Goal: Information Seeking & Learning: Learn about a topic

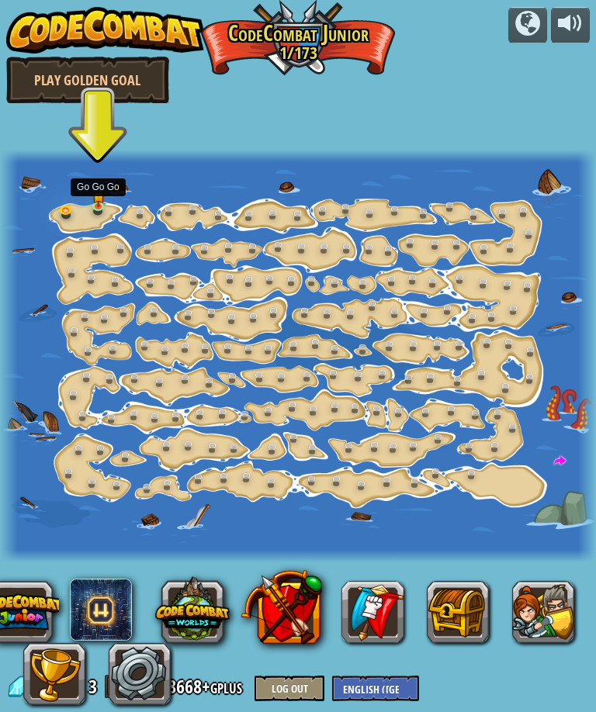
click at [90, 204] on link at bounding box center [102, 209] width 31 height 23
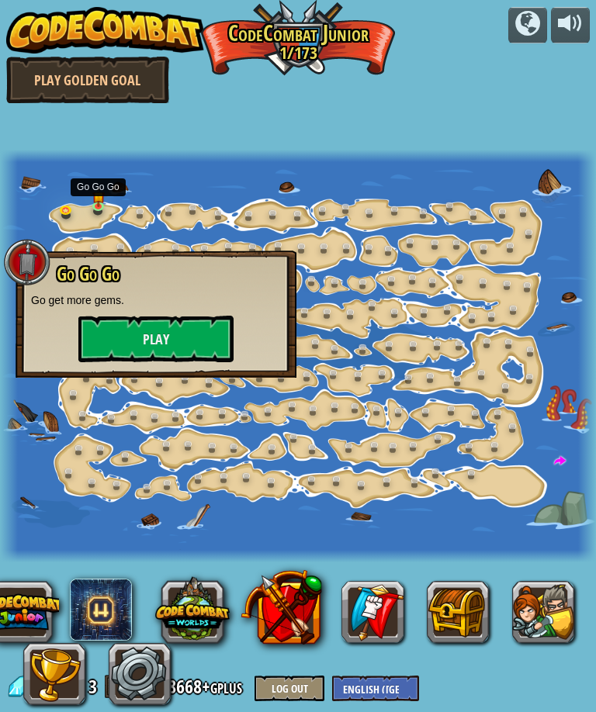
click at [109, 347] on button "Play" at bounding box center [155, 339] width 155 height 47
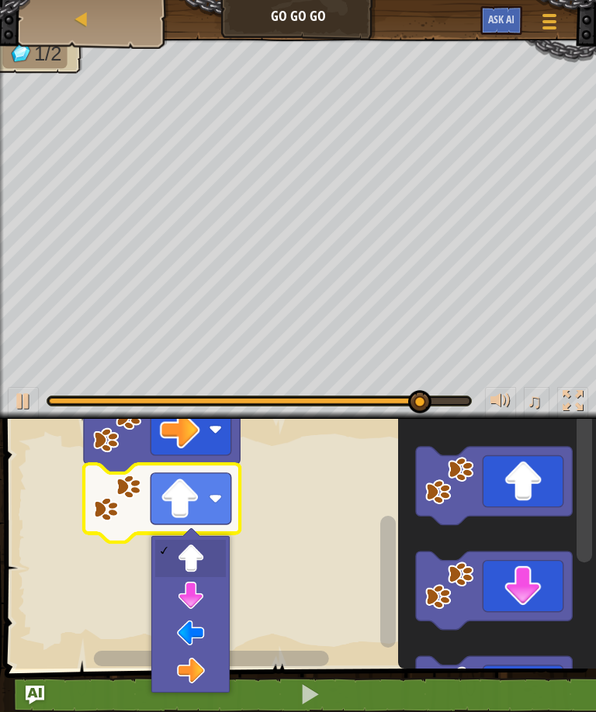
click at [216, 487] on rect "Blockly Workspace" at bounding box center [190, 497] width 81 height 51
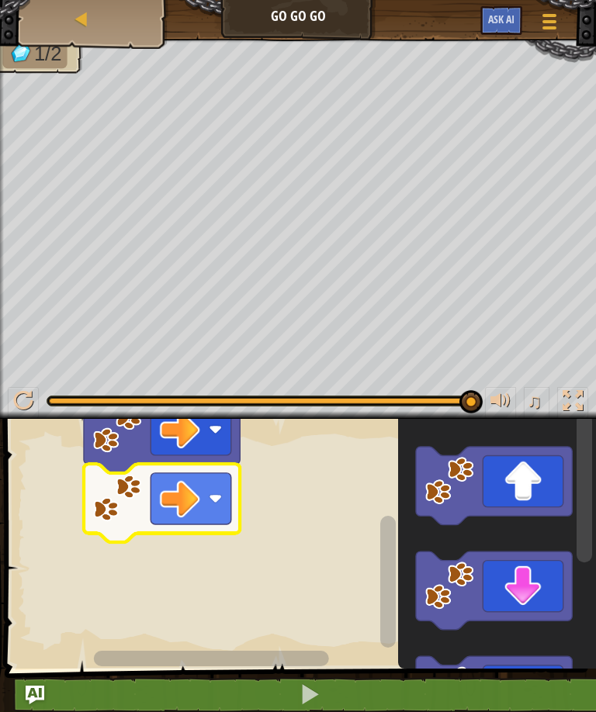
click at [199, 668] on rect "Blockly Workspace" at bounding box center [190, 657] width 378 height 19
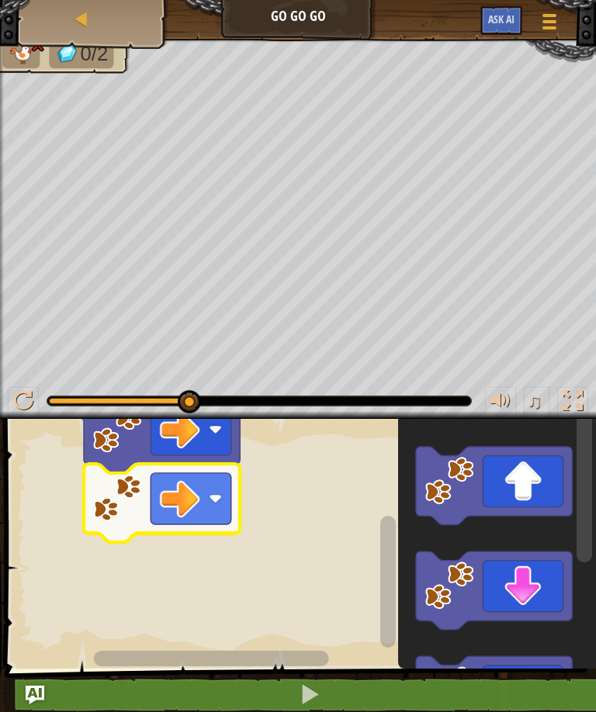
click at [199, 489] on image "Blockly Workspace" at bounding box center [180, 498] width 40 height 40
click at [198, 554] on rect "Blockly Workspace" at bounding box center [298, 539] width 596 height 257
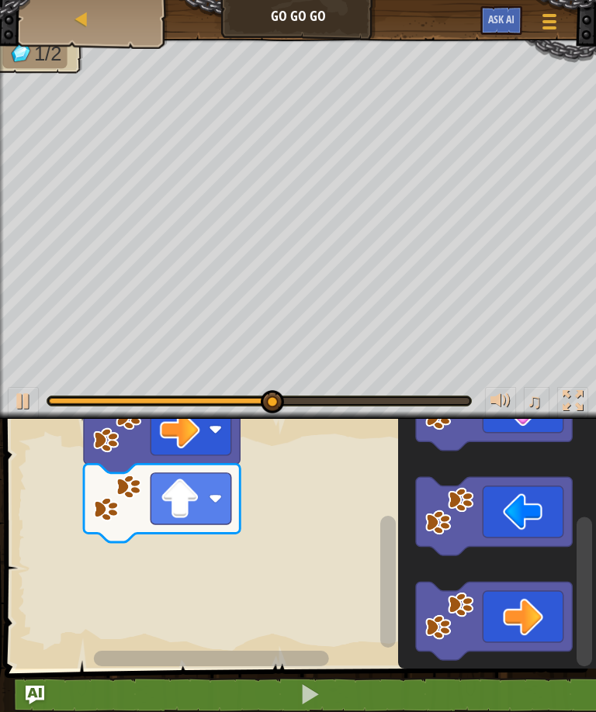
click at [471, 605] on image "Blockly Workspace" at bounding box center [449, 615] width 49 height 49
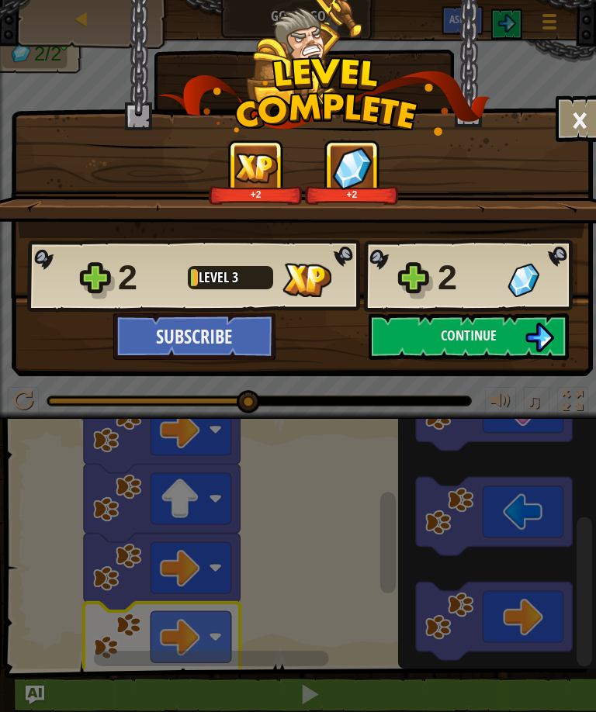
click at [587, 105] on button "×" at bounding box center [579, 118] width 48 height 47
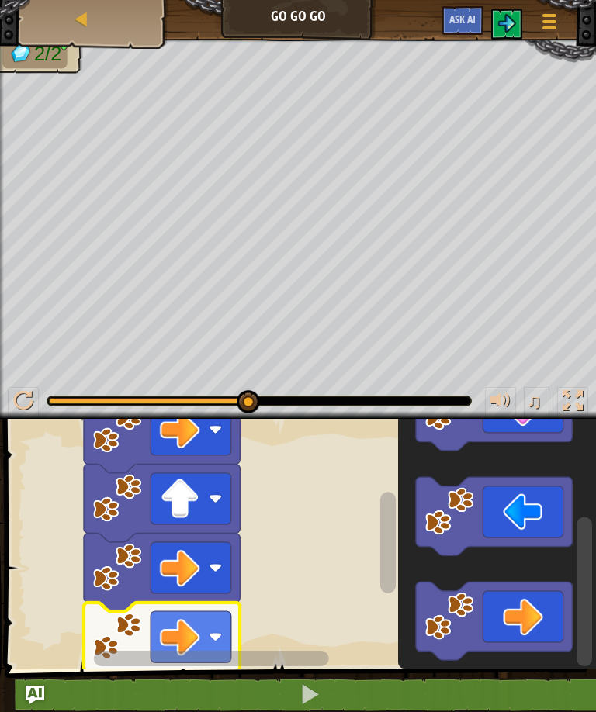
click at [510, 25] on img at bounding box center [506, 23] width 19 height 19
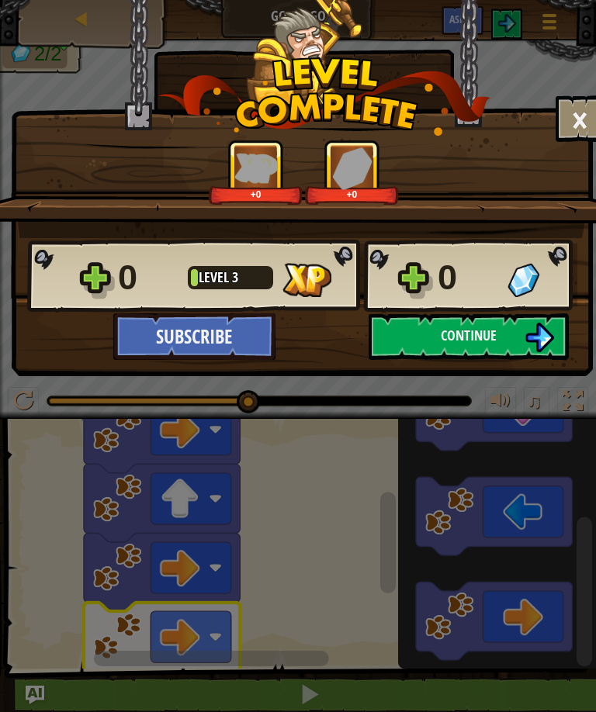
click at [544, 330] on img at bounding box center [538, 337] width 29 height 29
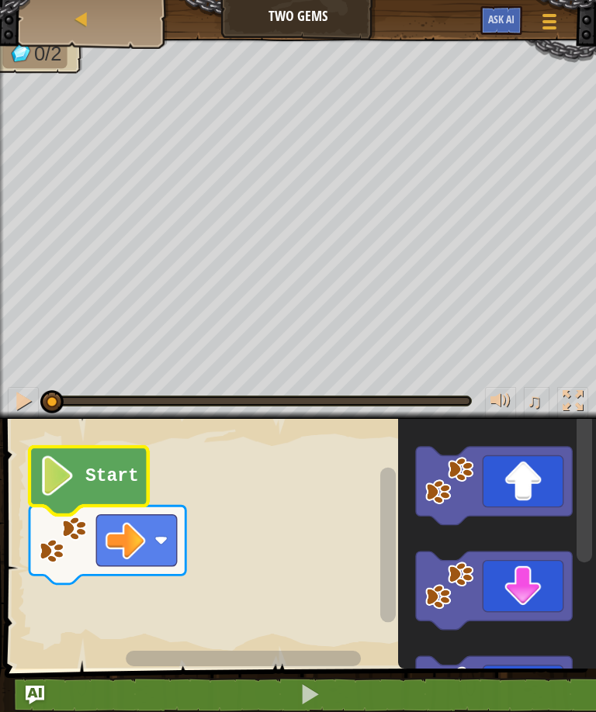
click at [103, 467] on text "Start" at bounding box center [112, 476] width 54 height 20
click at [73, 491] on image "Blockly Workspace" at bounding box center [58, 475] width 38 height 40
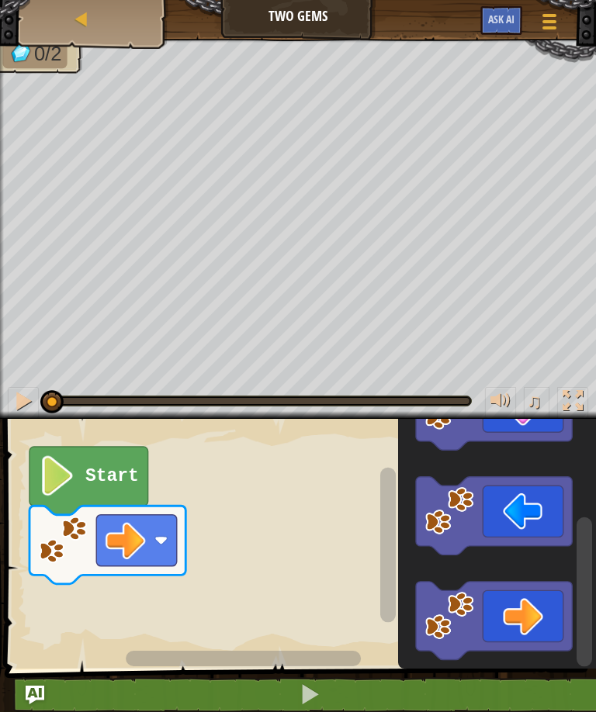
click at [506, 617] on icon "Blockly Workspace" at bounding box center [494, 620] width 156 height 78
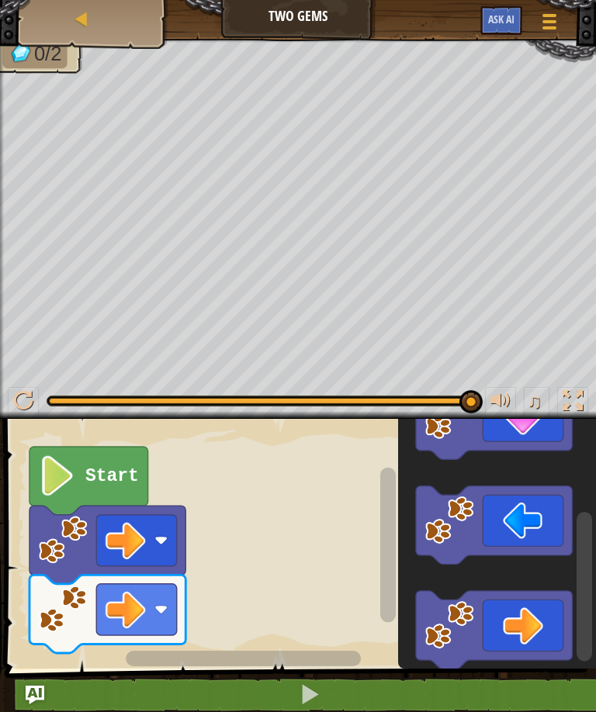
click at [527, 620] on icon "Blockly Workspace" at bounding box center [494, 629] width 156 height 78
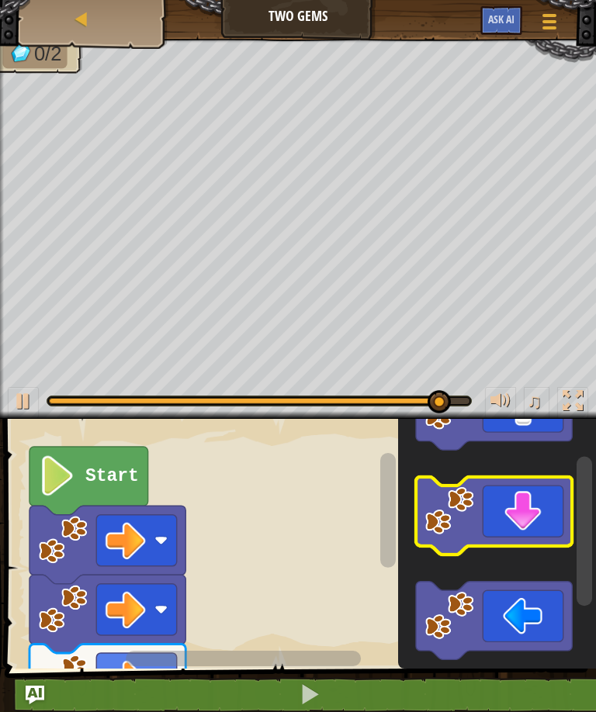
click at [514, 505] on icon "Blockly Workspace" at bounding box center [494, 515] width 156 height 78
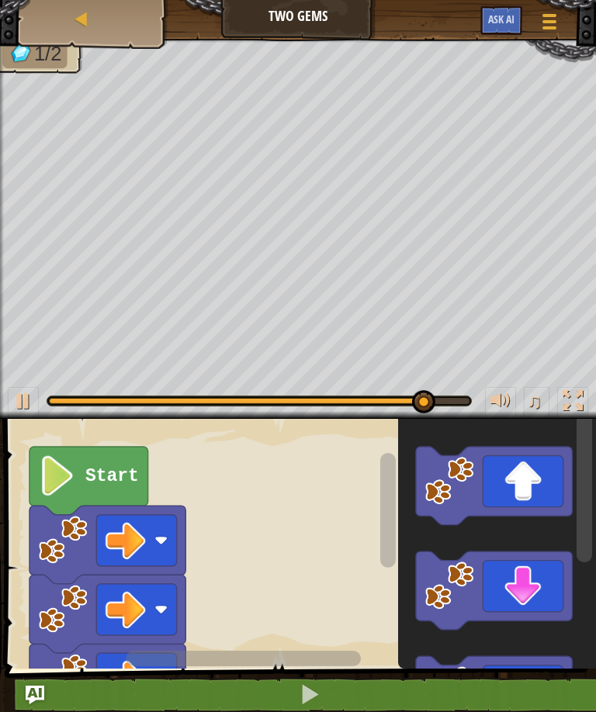
click at [516, 464] on icon "Blockly Workspace" at bounding box center [494, 486] width 156 height 78
click at [519, 473] on icon "Blockly Workspace" at bounding box center [494, 486] width 156 height 78
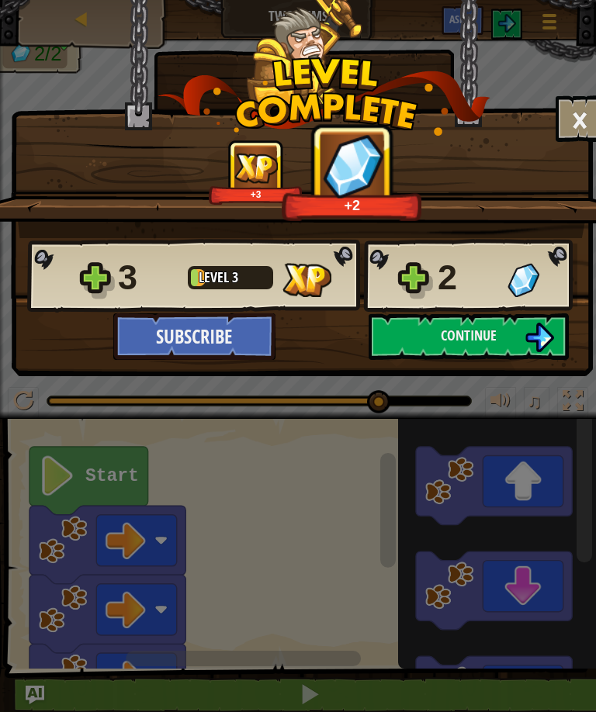
click at [525, 340] on img at bounding box center [538, 337] width 29 height 29
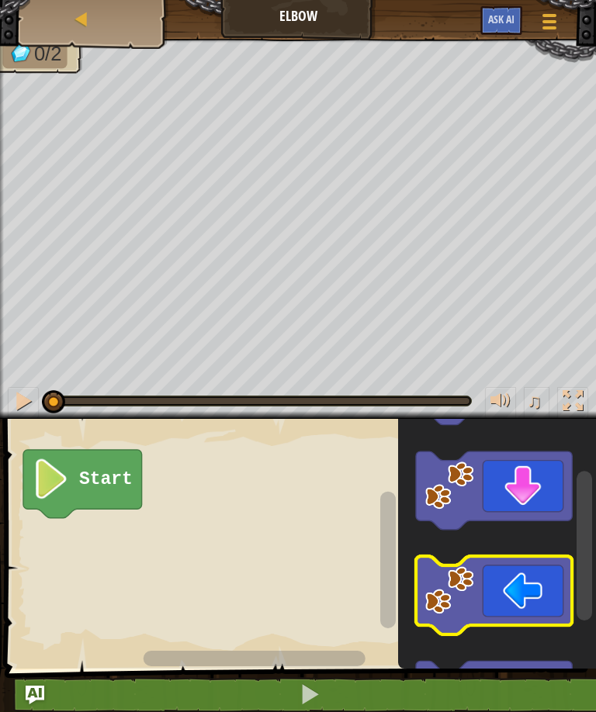
click at [523, 588] on icon "Blockly Workspace" at bounding box center [494, 595] width 156 height 78
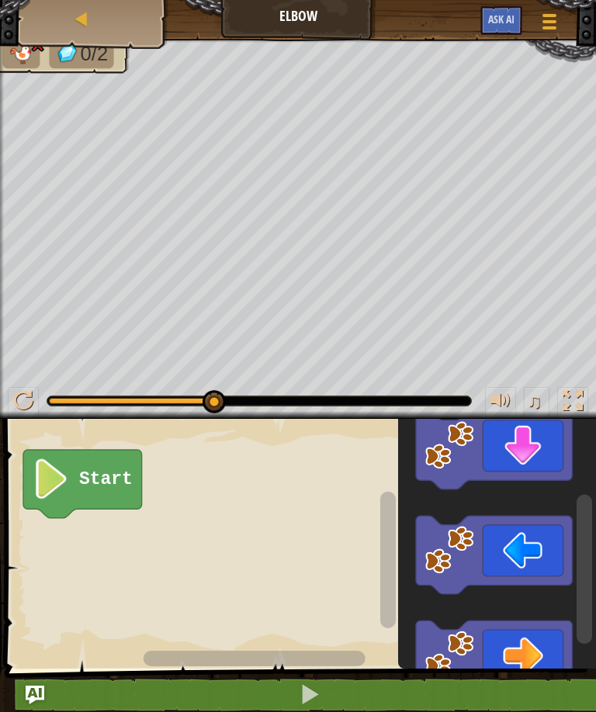
click at [530, 440] on icon "Blockly Workspace" at bounding box center [494, 450] width 156 height 78
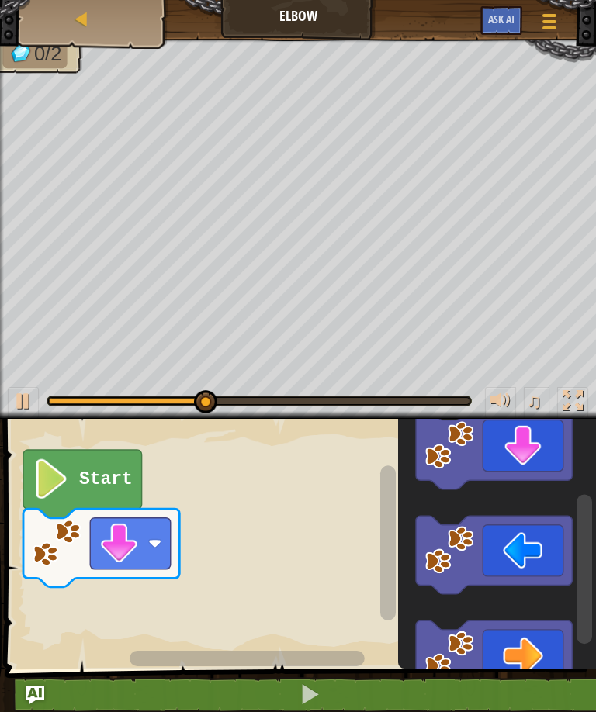
click at [518, 444] on icon "Blockly Workspace" at bounding box center [494, 450] width 156 height 78
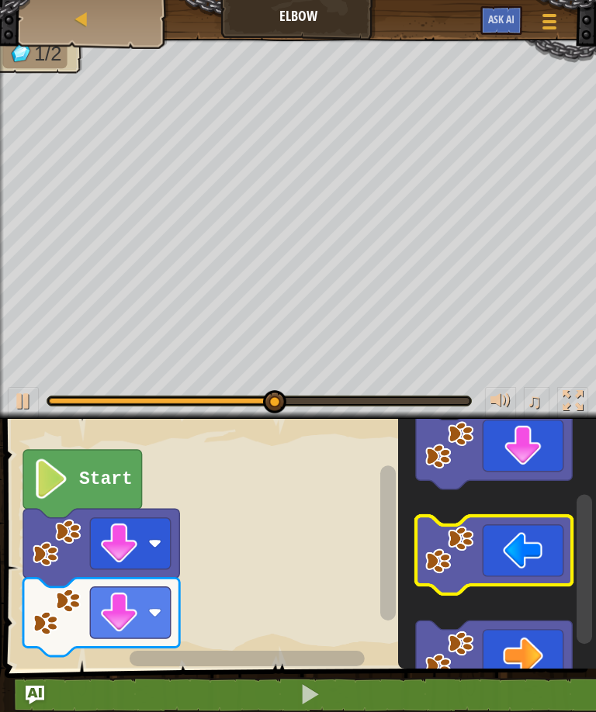
click at [530, 529] on icon "Blockly Workspace" at bounding box center [494, 555] width 156 height 78
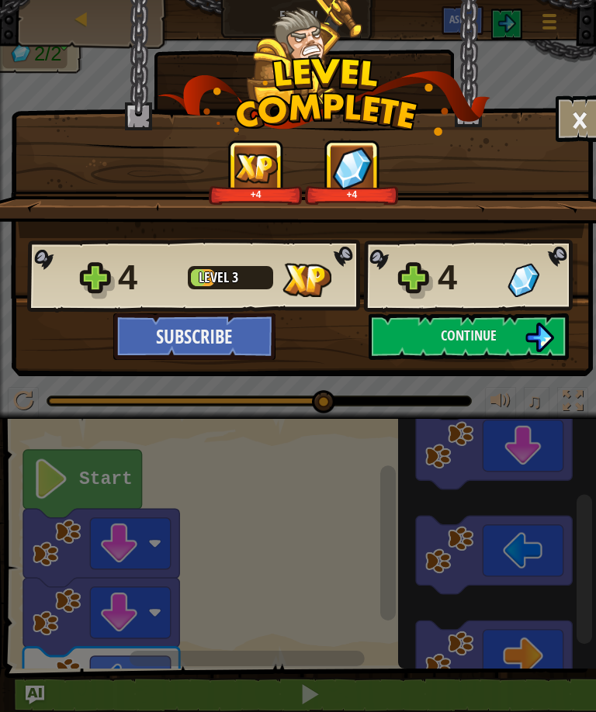
click at [539, 344] on img at bounding box center [538, 337] width 29 height 29
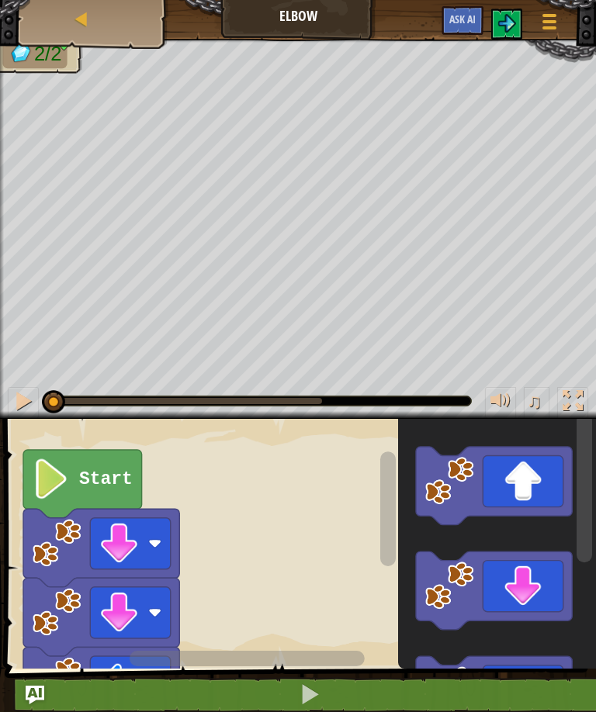
click at [548, 28] on span at bounding box center [549, 27] width 14 height 3
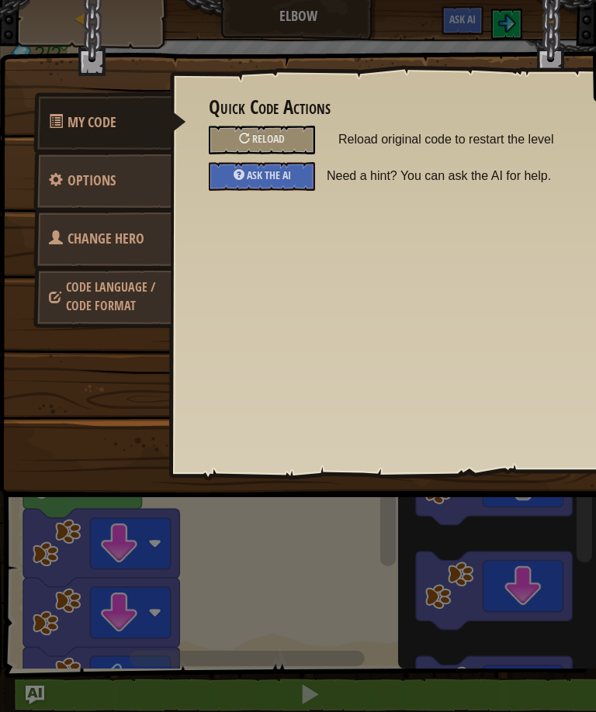
click at [68, 308] on span "Code Language / Code Format" at bounding box center [110, 296] width 89 height 36
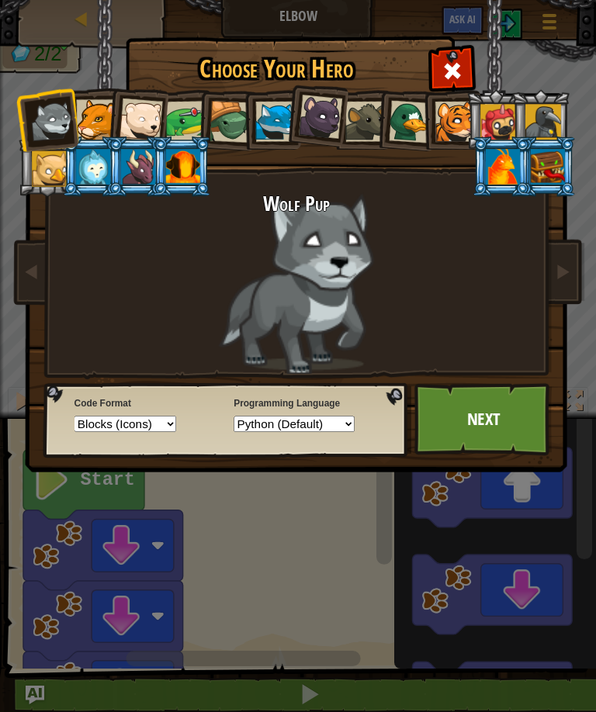
click at [458, 64] on span at bounding box center [451, 70] width 21 height 21
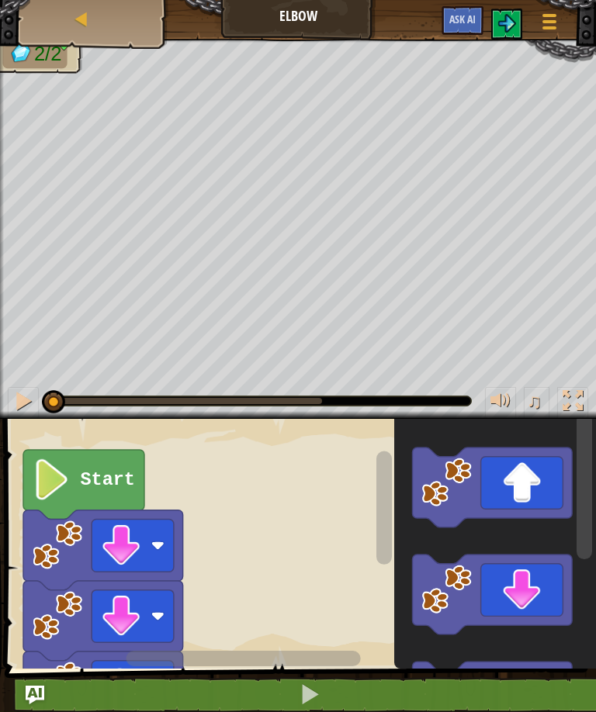
click at [42, 31] on div "Map" at bounding box center [93, 19] width 124 height 39
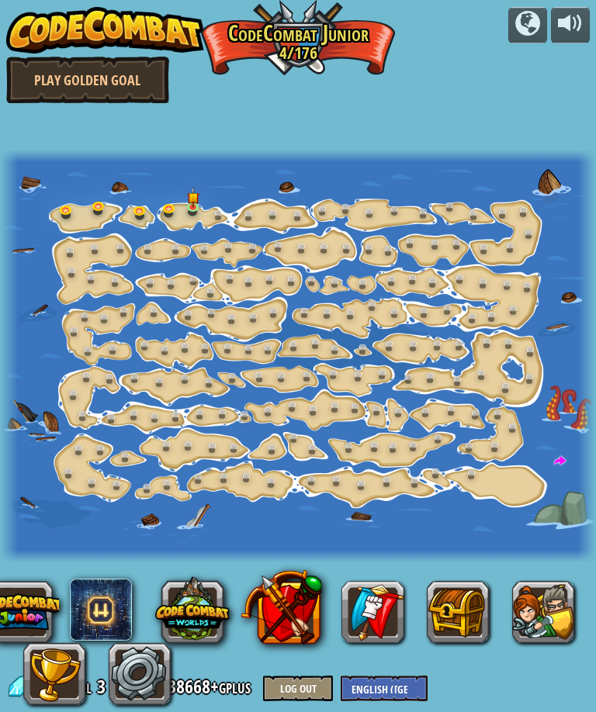
click at [50, 33] on img at bounding box center [105, 30] width 199 height 47
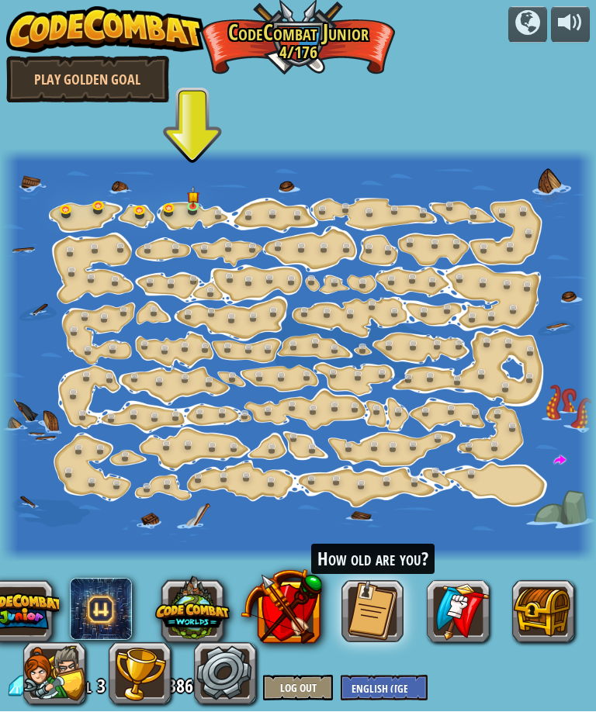
click at [19, 599] on button at bounding box center [21, 612] width 74 height 74
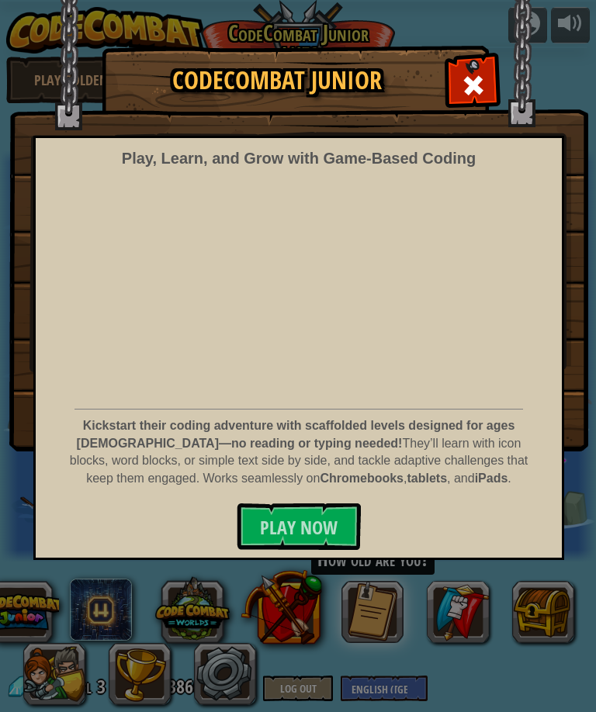
click at [468, 88] on span at bounding box center [473, 85] width 25 height 25
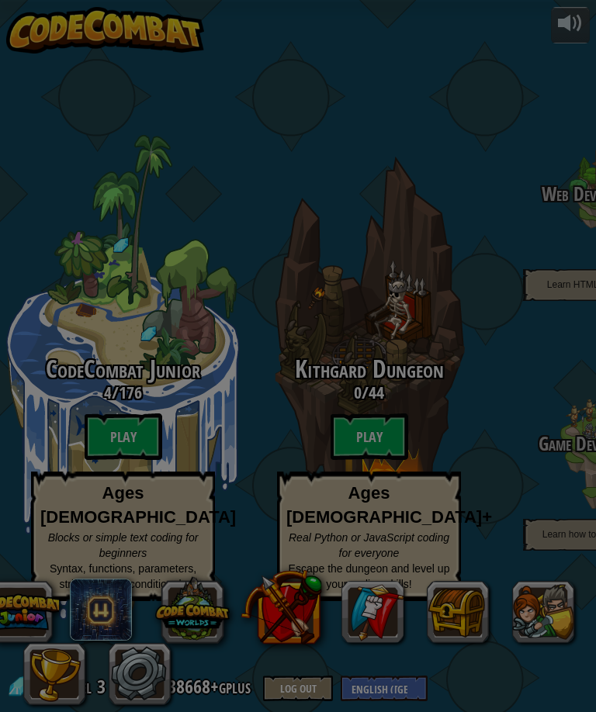
click at [0, 0] on div at bounding box center [0, 0] width 0 height 0
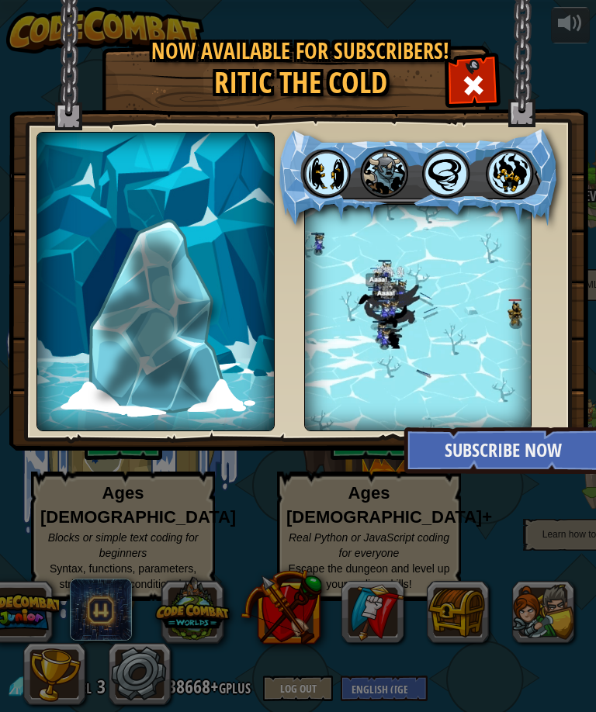
click at [473, 81] on span at bounding box center [473, 85] width 25 height 25
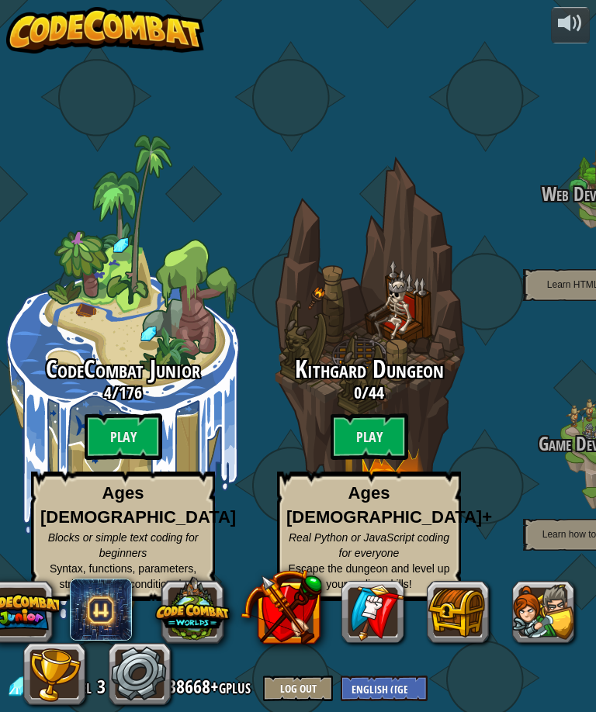
click at [393, 422] on btn "Play" at bounding box center [369, 436] width 78 height 47
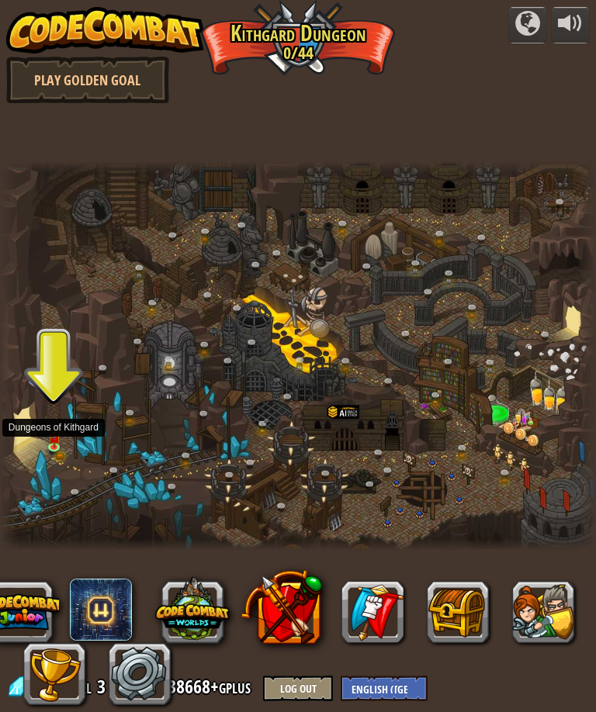
click at [58, 434] on img at bounding box center [53, 437] width 12 height 20
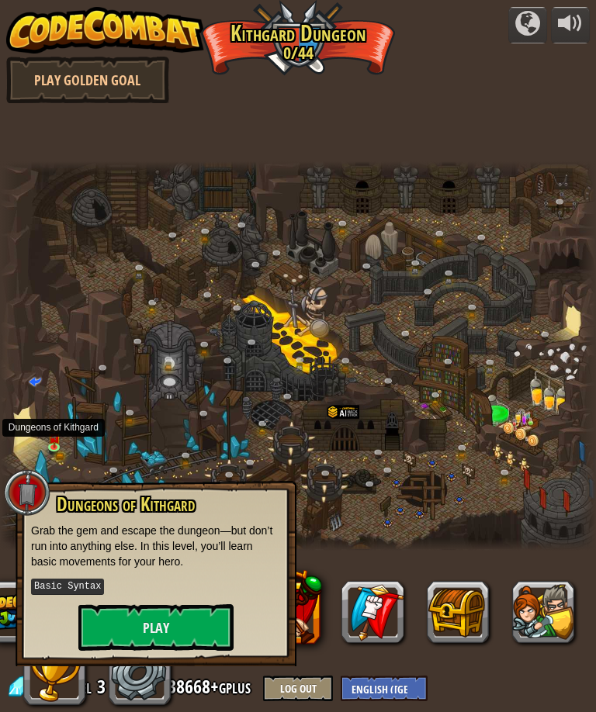
click at [100, 613] on button "Play" at bounding box center [155, 627] width 155 height 47
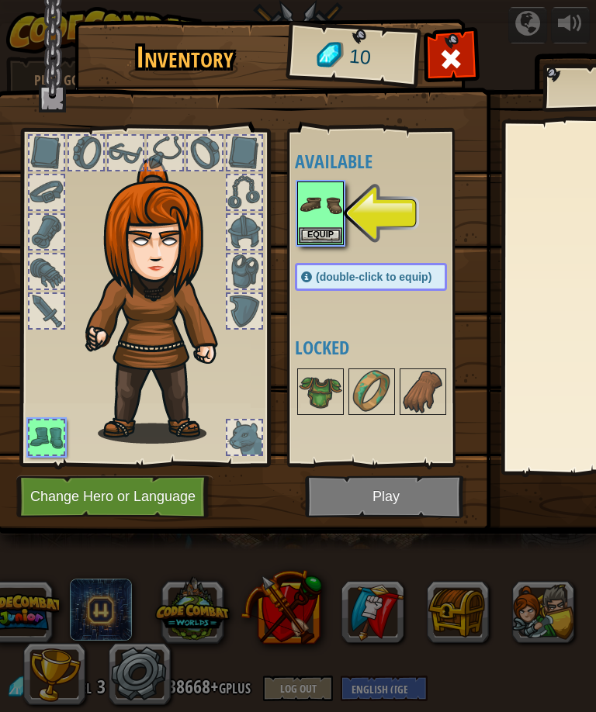
click at [333, 212] on img at bounding box center [320, 204] width 43 height 43
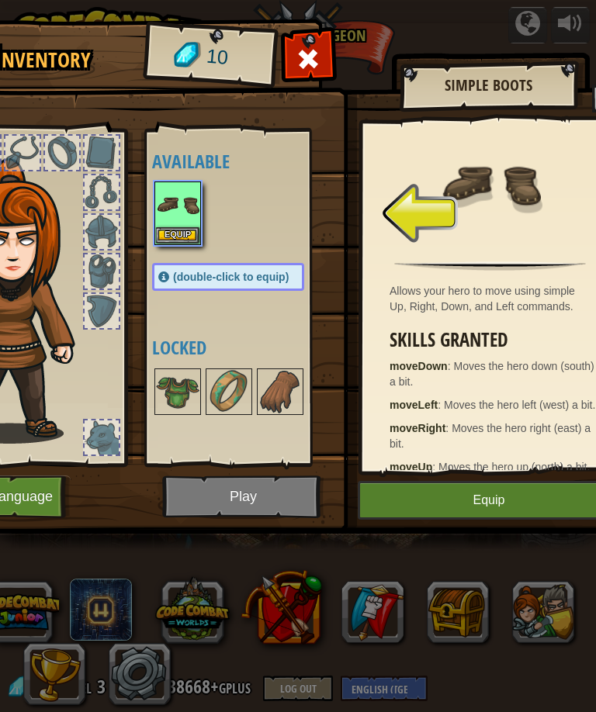
scroll to position [0, 167]
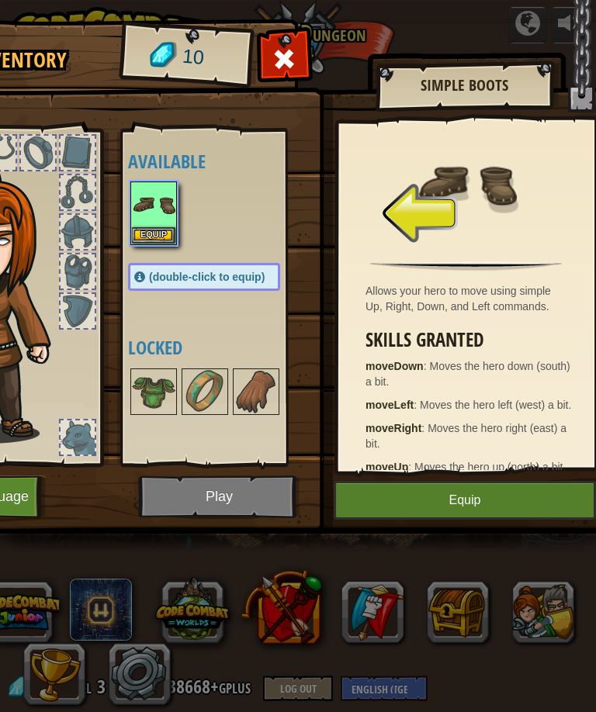
click at [527, 503] on button "Equip" at bounding box center [464, 500] width 262 height 39
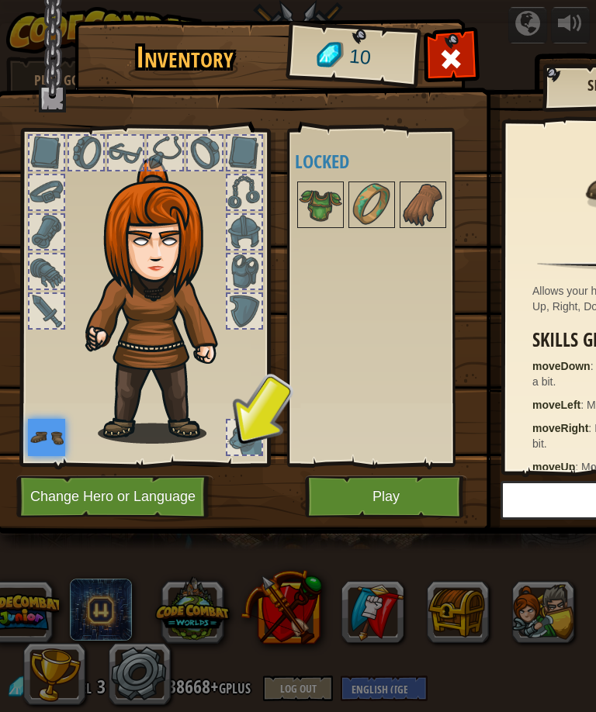
scroll to position [0, 0]
click at [243, 440] on div at bounding box center [244, 437] width 34 height 34
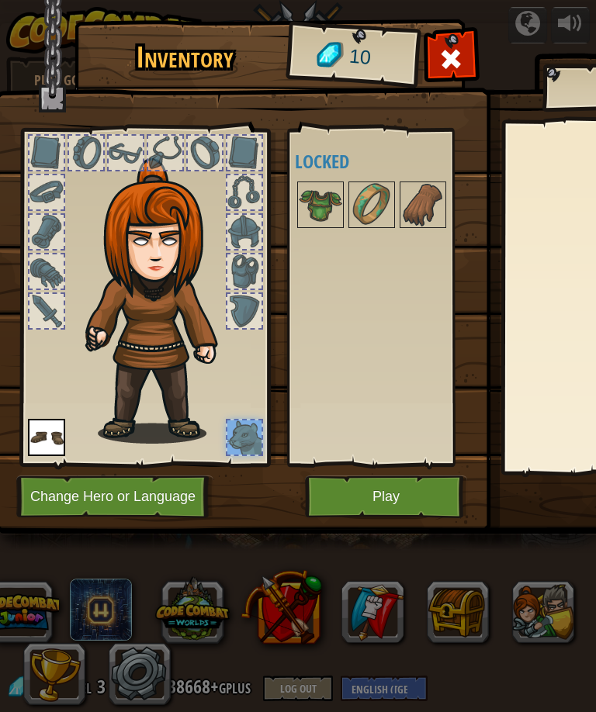
click at [254, 296] on div at bounding box center [244, 311] width 34 height 34
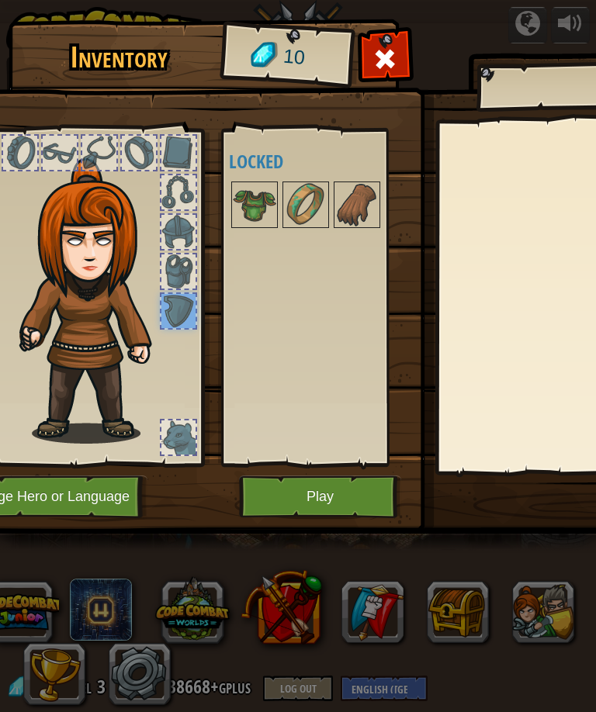
scroll to position [0, 70]
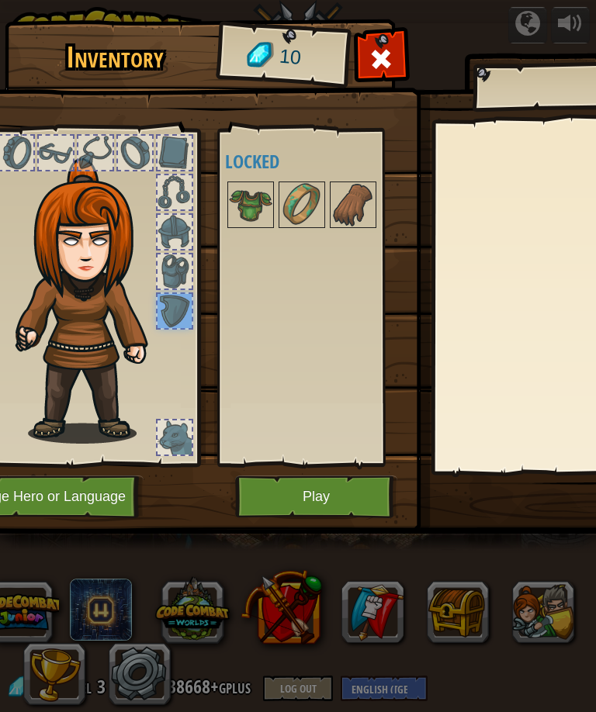
click at [178, 266] on div at bounding box center [174, 271] width 34 height 34
click at [181, 226] on div at bounding box center [174, 232] width 34 height 34
click at [178, 204] on div at bounding box center [174, 192] width 34 height 34
click at [178, 157] on div at bounding box center [174, 153] width 34 height 34
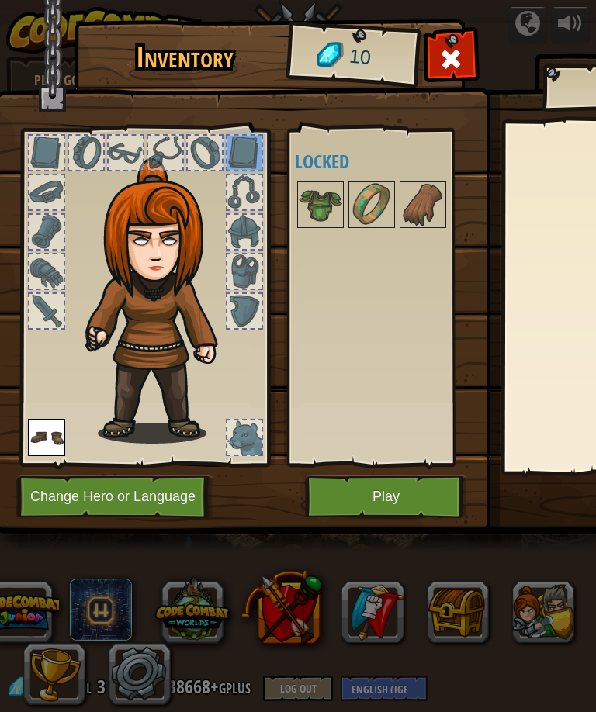
scroll to position [0, 0]
click at [203, 142] on div at bounding box center [205, 153] width 34 height 34
click at [198, 144] on div at bounding box center [205, 153] width 34 height 34
click at [169, 150] on div at bounding box center [165, 153] width 34 height 34
click at [126, 157] on div at bounding box center [126, 153] width 34 height 34
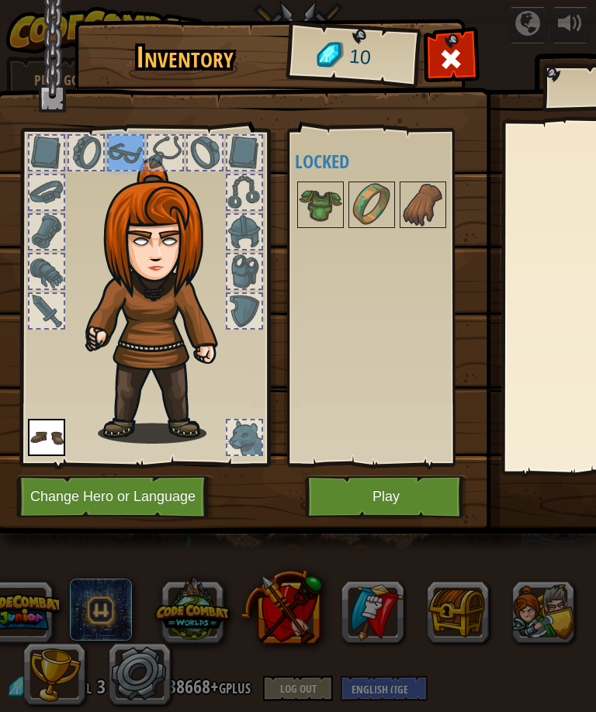
click at [105, 149] on img at bounding box center [150, 282] width 235 height 319
click at [86, 148] on div at bounding box center [86, 153] width 34 height 34
click at [51, 138] on div at bounding box center [46, 153] width 34 height 34
click at [45, 193] on div at bounding box center [46, 192] width 34 height 34
click at [58, 231] on div at bounding box center [46, 232] width 34 height 34
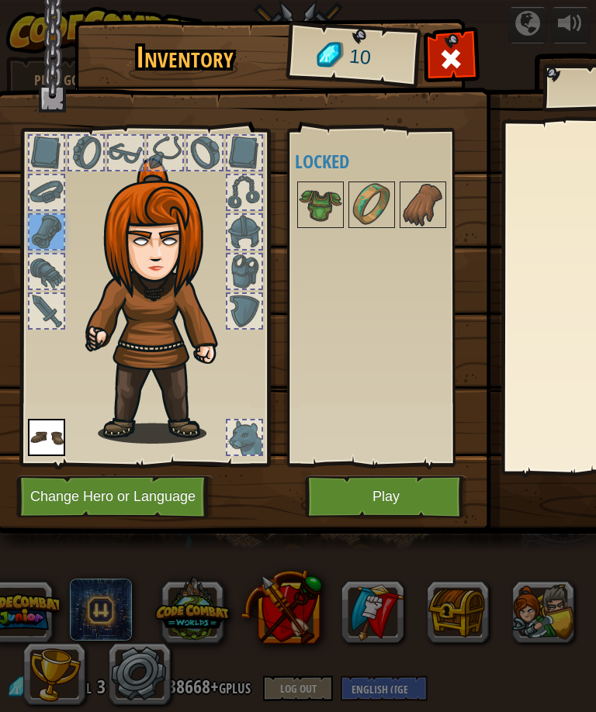
click at [43, 278] on div at bounding box center [46, 271] width 34 height 34
click at [56, 309] on div at bounding box center [46, 311] width 34 height 34
click at [406, 494] on button "Play" at bounding box center [386, 496] width 162 height 43
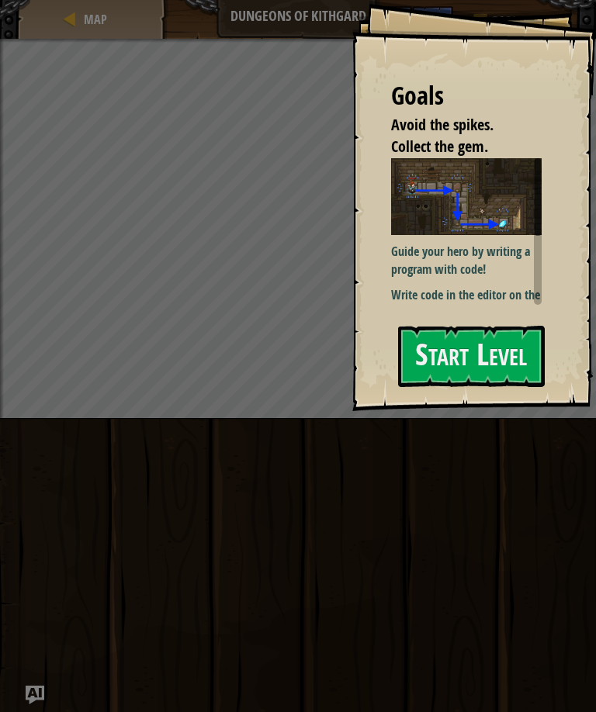
click at [420, 357] on button "Start Level" at bounding box center [471, 356] width 147 height 61
click at [537, 348] on button "Start Level" at bounding box center [471, 356] width 147 height 61
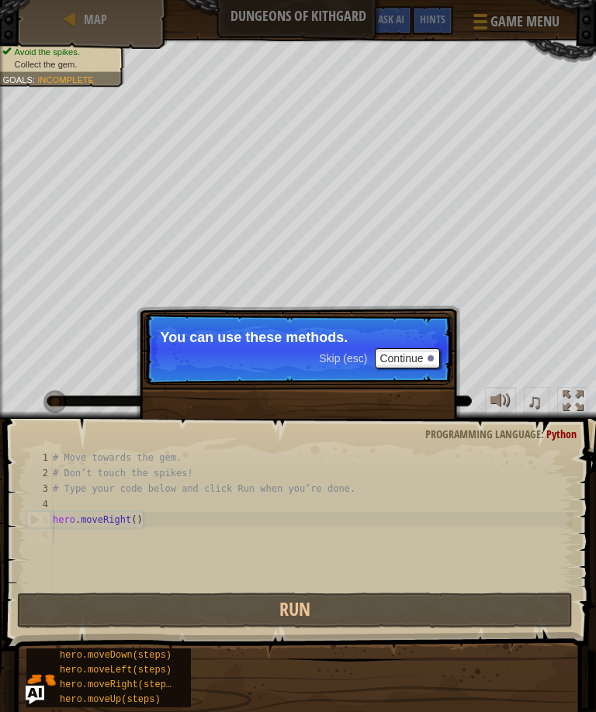
click at [402, 350] on button "Continue" at bounding box center [407, 358] width 64 height 20
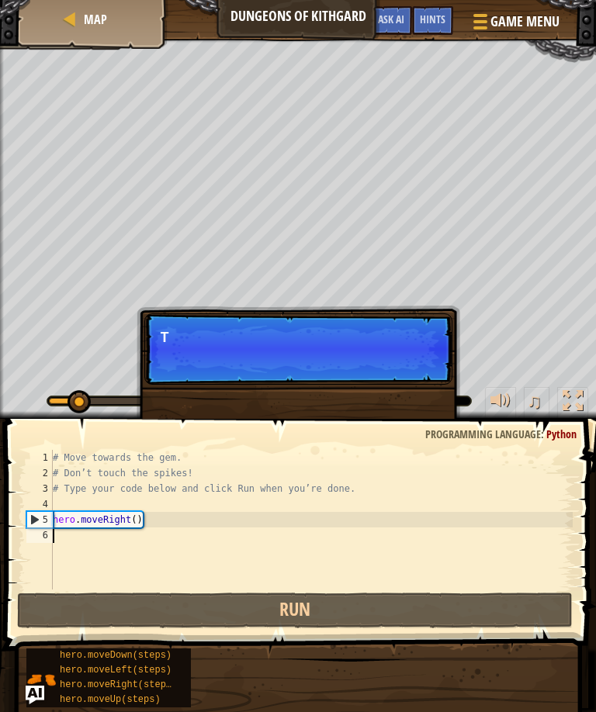
scroll to position [7, 0]
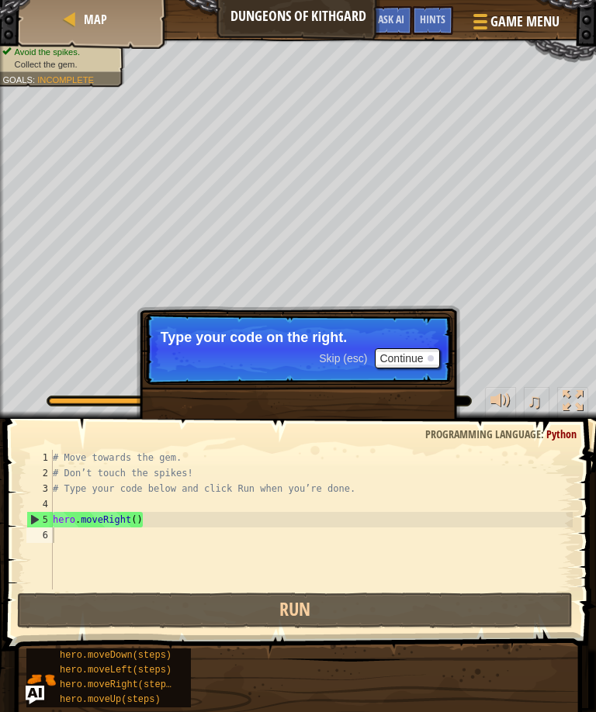
click at [412, 359] on button "Continue" at bounding box center [407, 358] width 64 height 20
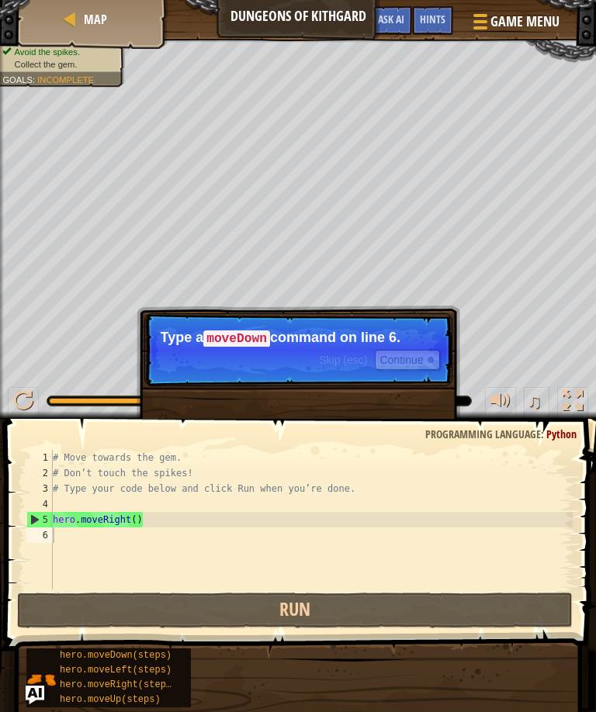
scroll to position [0, 0]
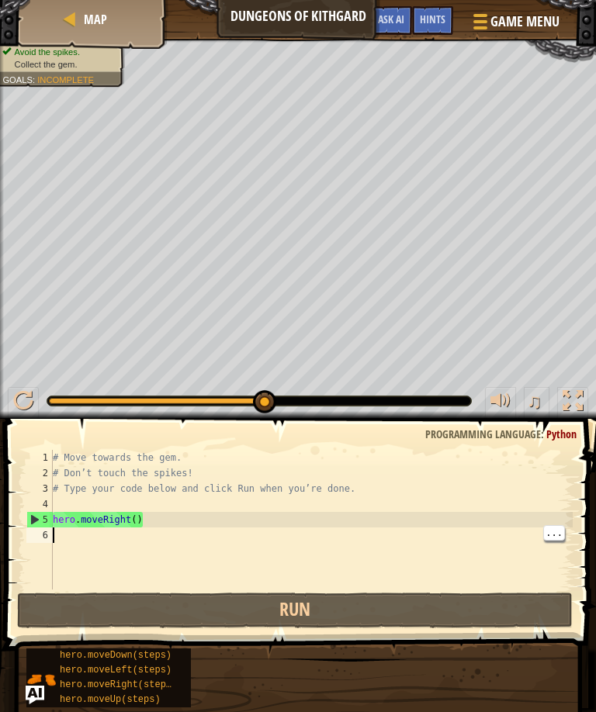
click at [73, 542] on div "# Move towards the gem. # Don’t touch the spikes! # Type your code below and cl…" at bounding box center [311, 535] width 523 height 171
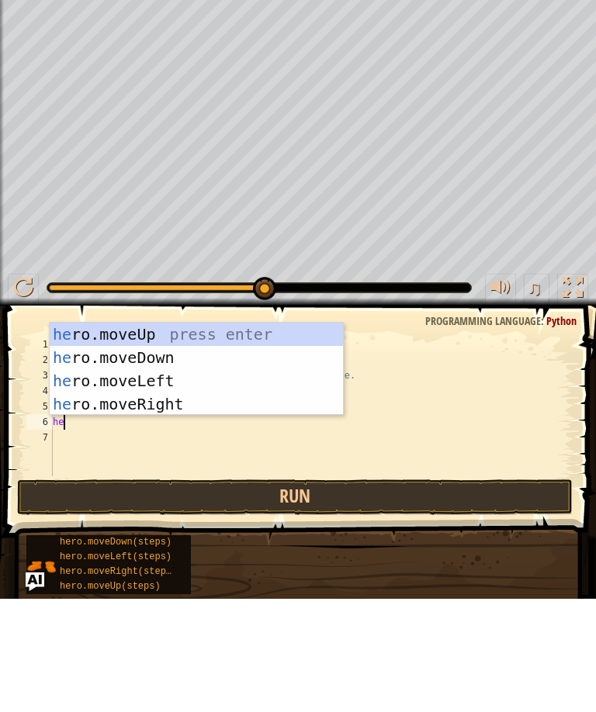
scroll to position [7, 1]
type textarea "hero"
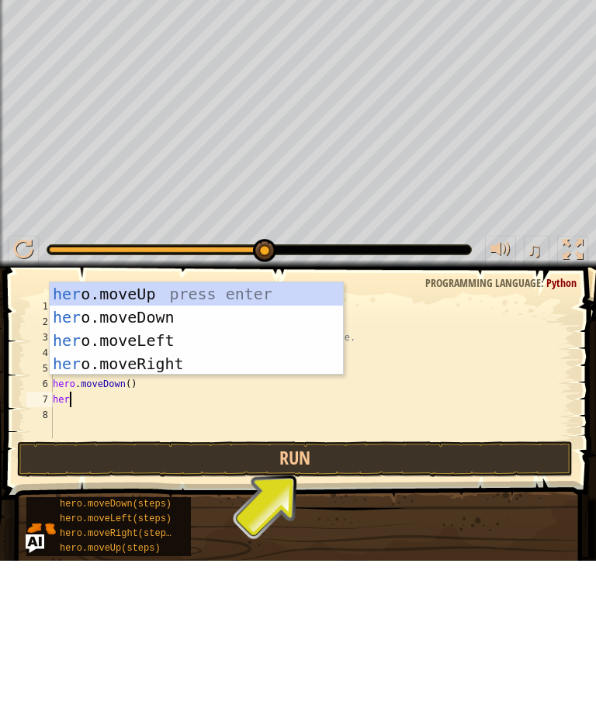
type textarea "hero"
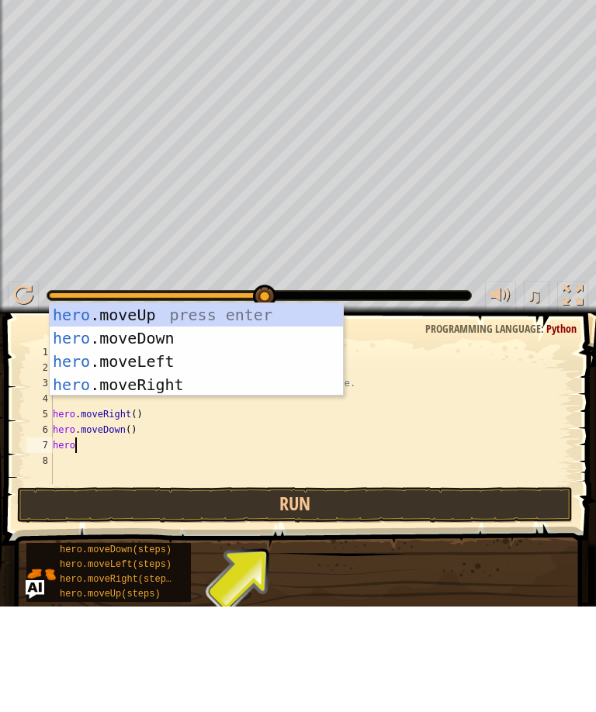
click at [214, 409] on div "hero .moveUp press enter hero .moveDown press enter hero .moveLeft press enter …" at bounding box center [196, 479] width 293 height 140
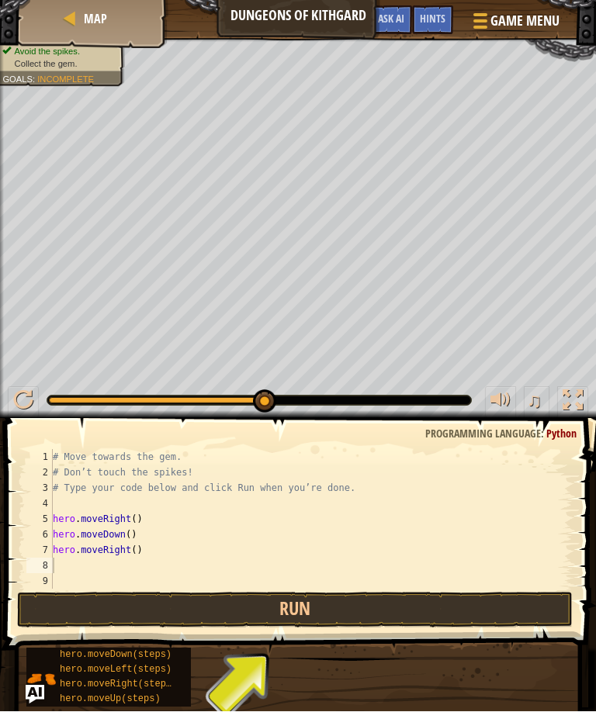
scroll to position [1, 0]
click at [394, 598] on button "Run" at bounding box center [294, 610] width 555 height 36
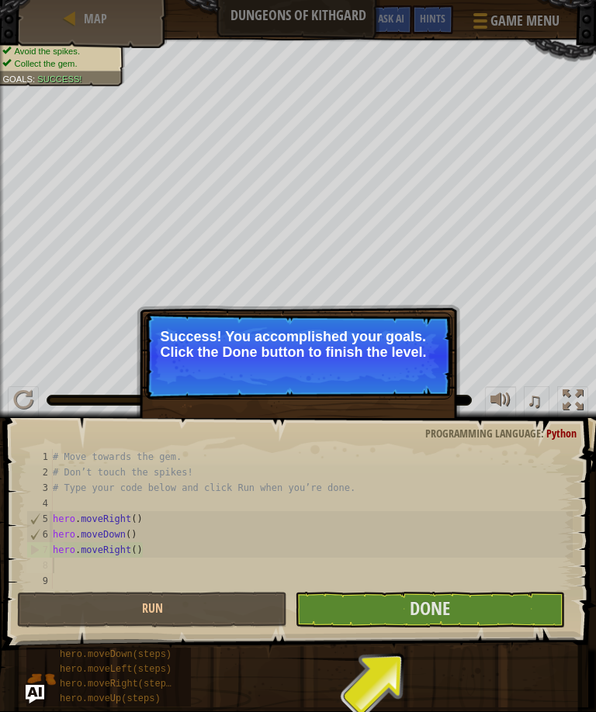
click at [506, 606] on button "Done" at bounding box center [430, 610] width 270 height 36
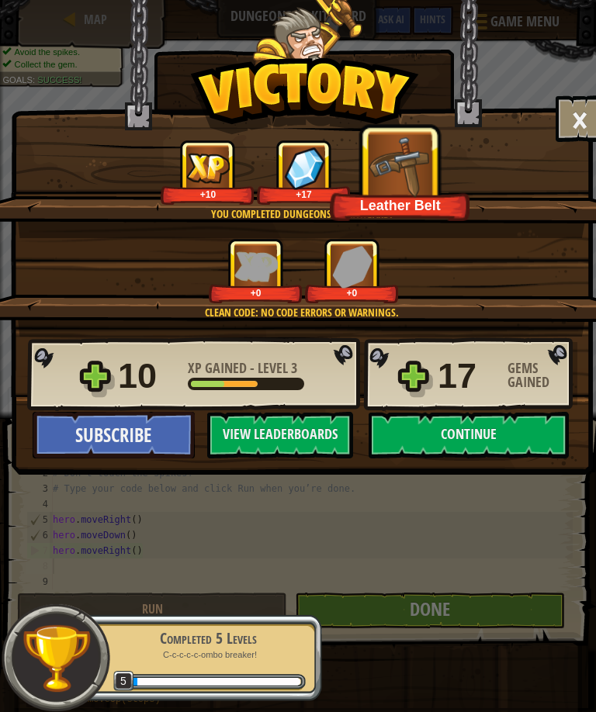
click at [492, 434] on button "Continue" at bounding box center [468, 435] width 200 height 47
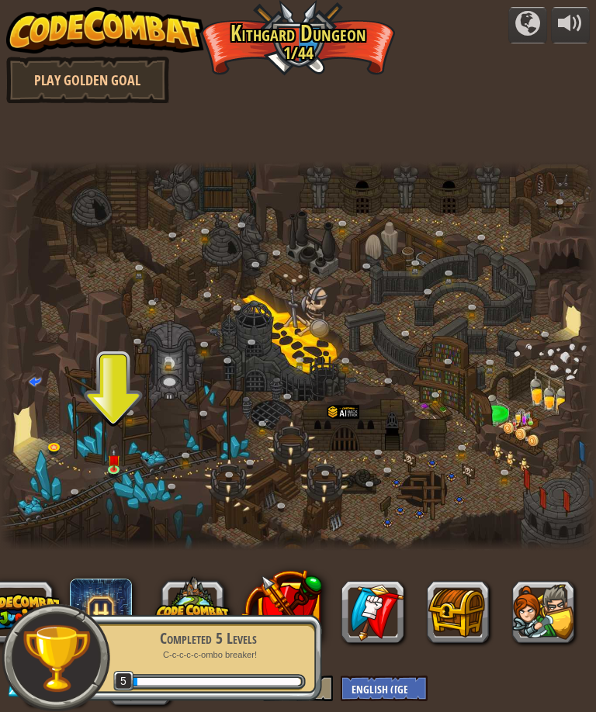
click at [118, 456] on img at bounding box center [113, 459] width 12 height 21
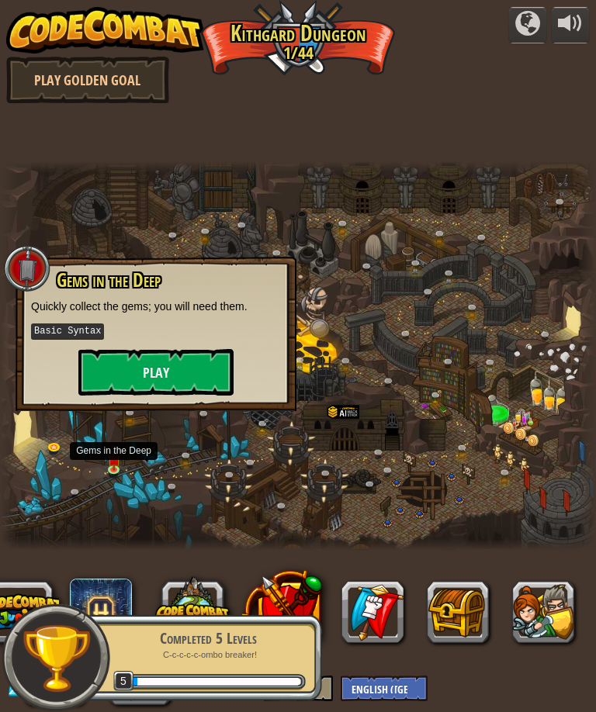
click at [188, 378] on button "Play" at bounding box center [155, 372] width 155 height 47
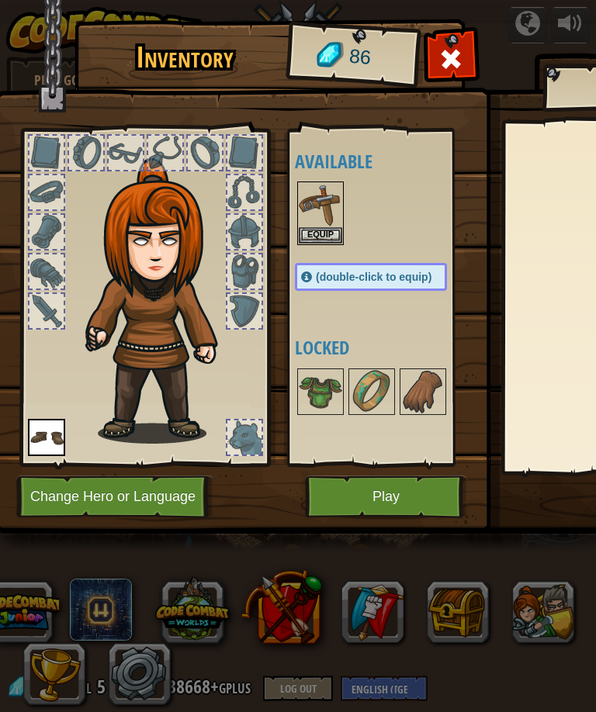
click at [333, 216] on img at bounding box center [320, 204] width 43 height 43
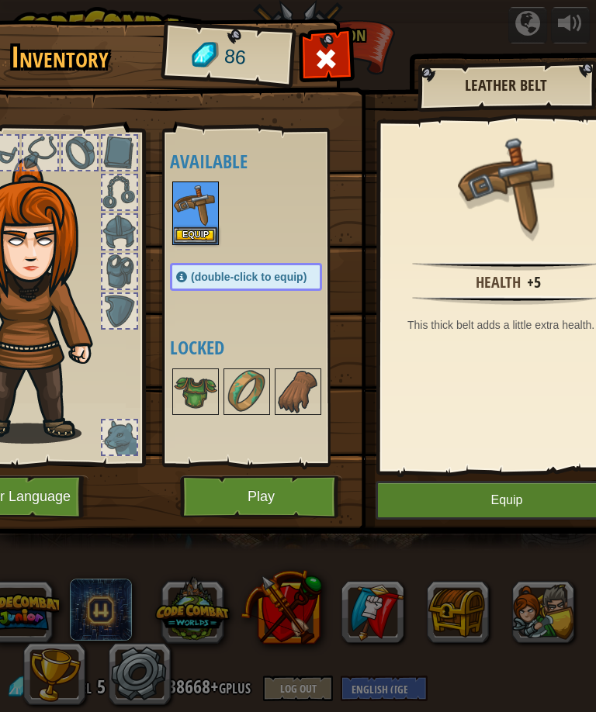
scroll to position [0, 125]
click at [470, 489] on button "Equip" at bounding box center [506, 500] width 262 height 39
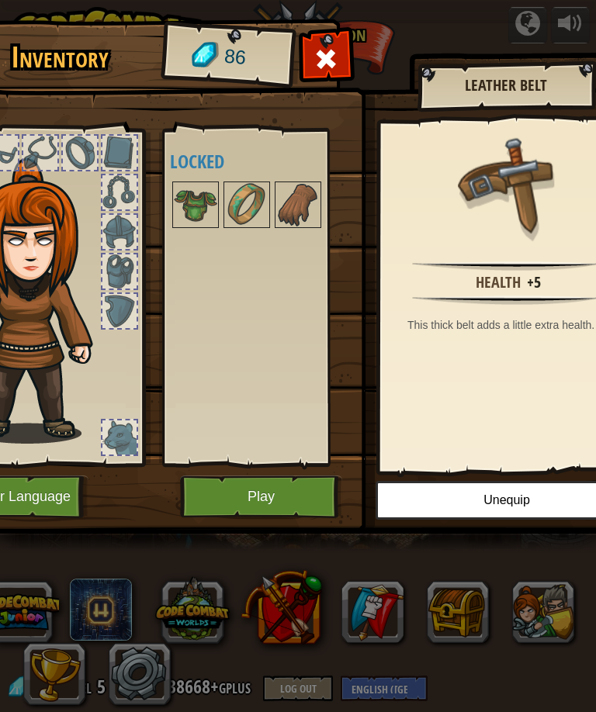
click at [268, 482] on button "Play" at bounding box center [261, 496] width 162 height 43
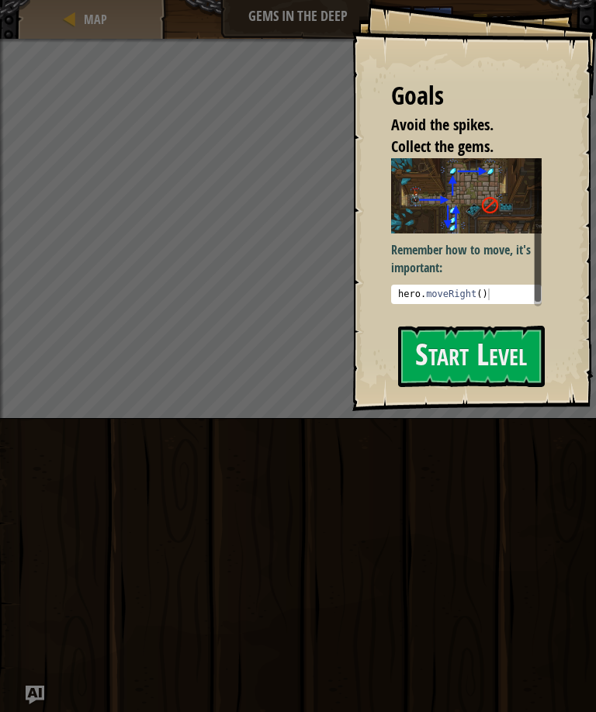
click at [472, 348] on button "Start Level" at bounding box center [471, 356] width 147 height 61
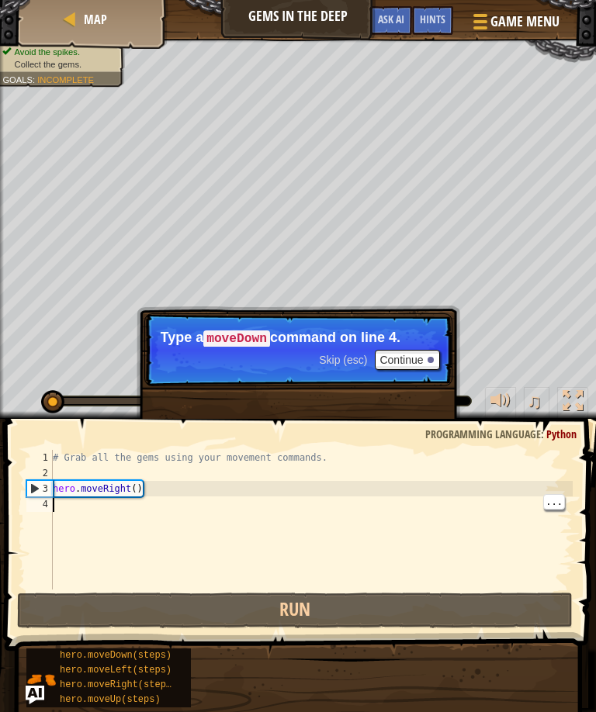
click at [414, 354] on button "Continue" at bounding box center [407, 360] width 64 height 20
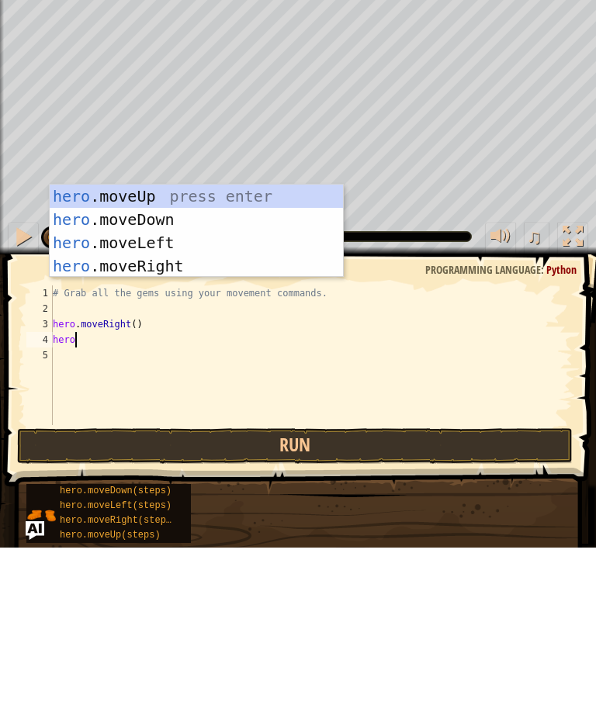
scroll to position [7, 2]
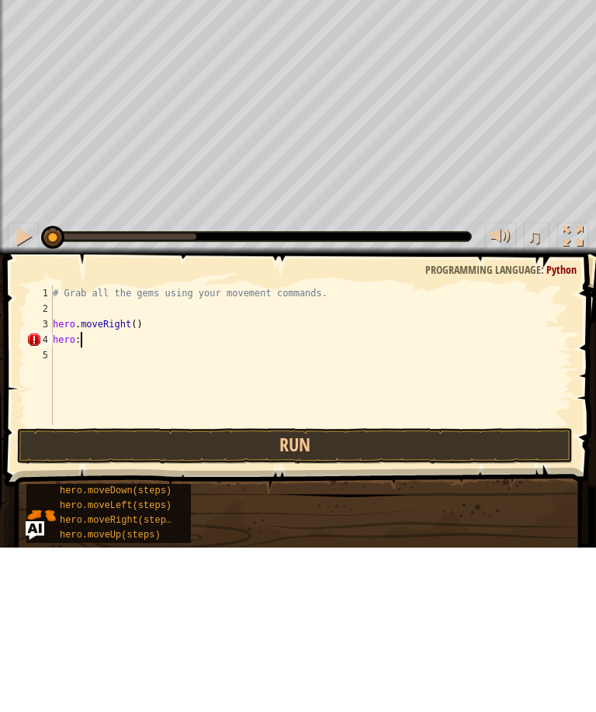
type textarea "hero"
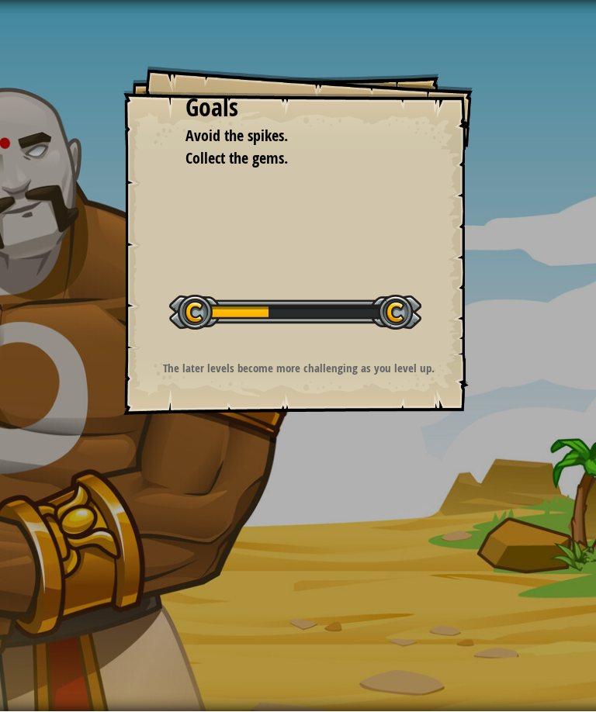
scroll to position [1, 0]
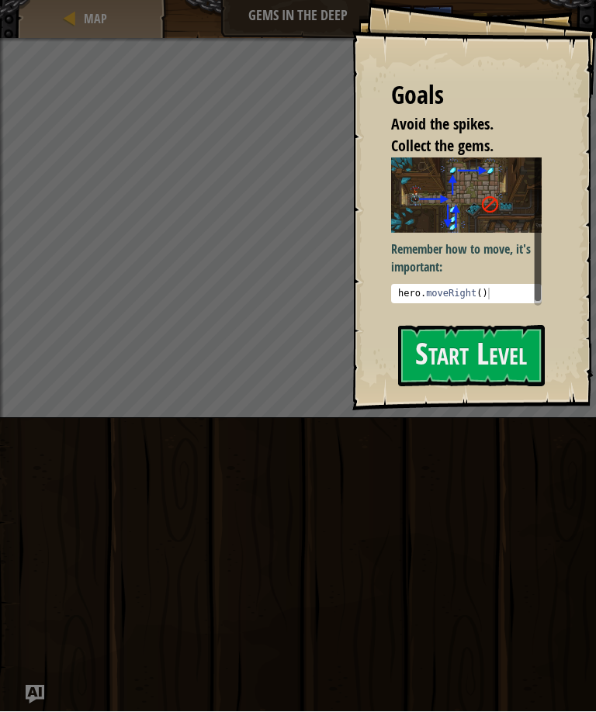
click at [471, 342] on button "Start Level" at bounding box center [471, 356] width 147 height 61
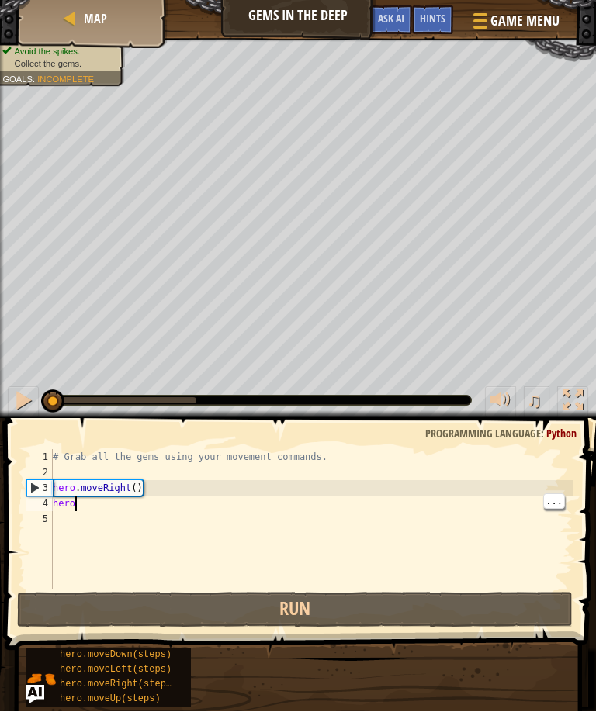
click at [71, 505] on div "# Grab all the gems using your movement commands. hero . moveRight ( ) hero" at bounding box center [311, 535] width 523 height 171
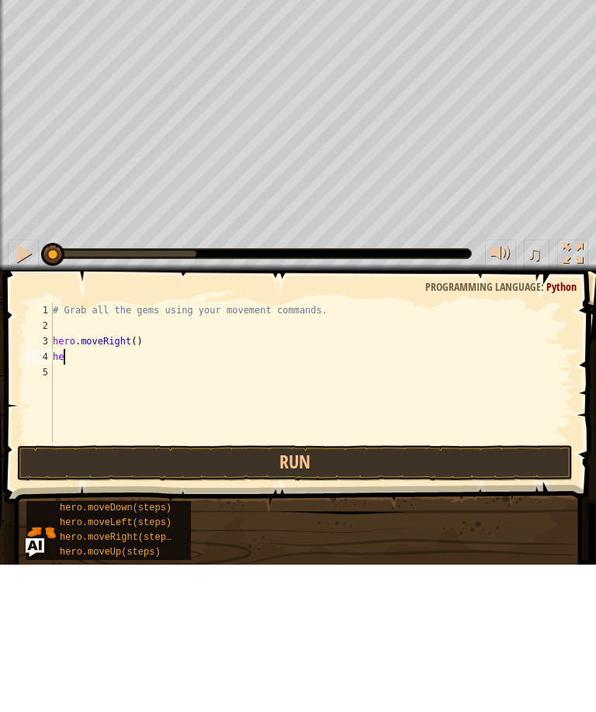
type textarea "h"
click at [533, 450] on div "# Grab all the gems using your movement commands. hero . moveRight ( ) h" at bounding box center [311, 535] width 523 height 171
type textarea "h"
click at [78, 450] on div "# Grab all the gems using your movement commands. hero . moveRight ( ) h" at bounding box center [311, 535] width 523 height 171
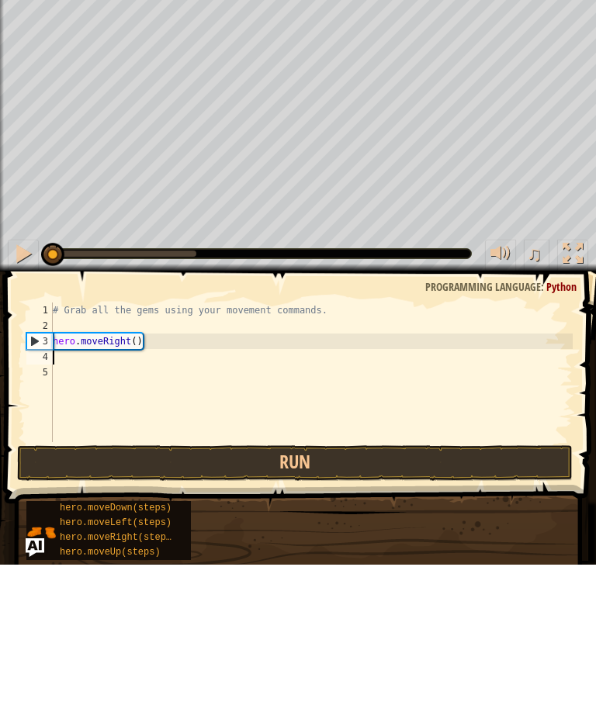
type textarea "h"
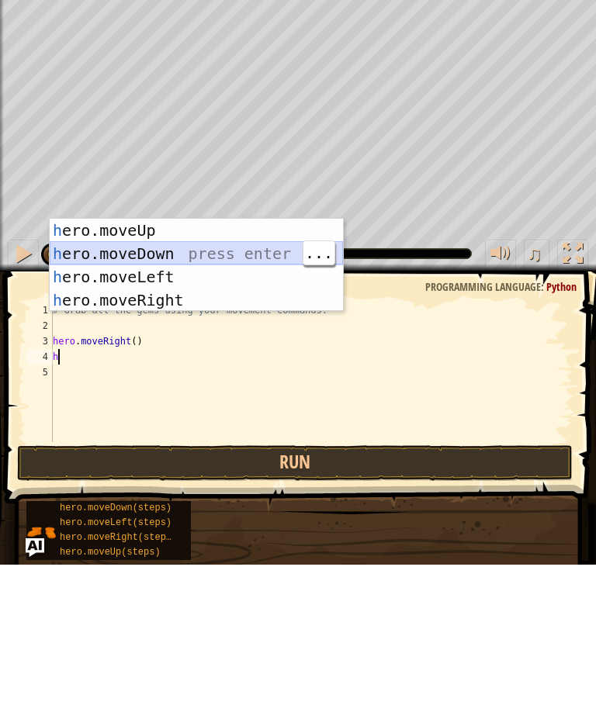
click at [249, 366] on div "h ero.moveUp press enter h ero.moveDown press enter h ero.moveLeft press enter …" at bounding box center [196, 436] width 293 height 140
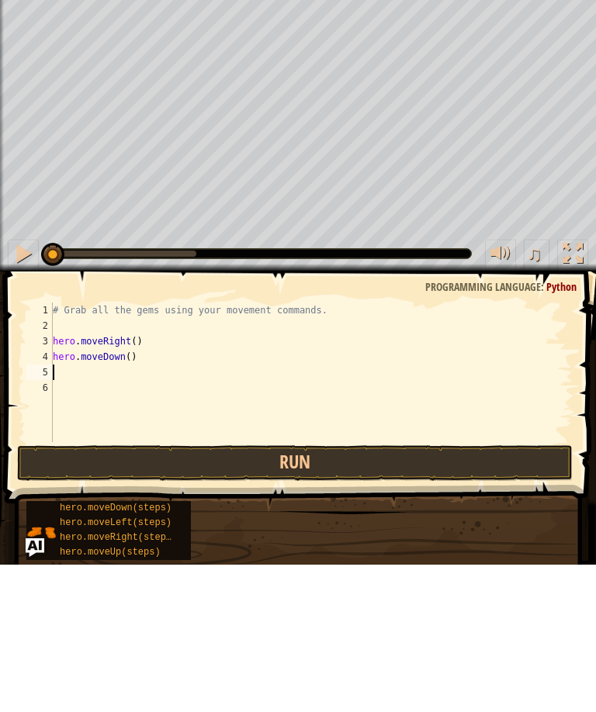
type textarea "h"
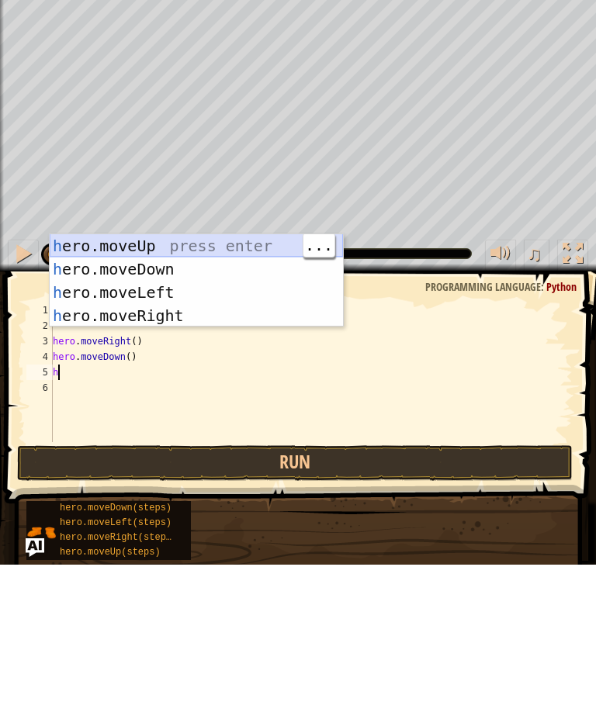
click at [209, 382] on div "h ero.moveUp press enter h ero.moveDown press enter h ero.moveLeft press enter …" at bounding box center [196, 452] width 293 height 140
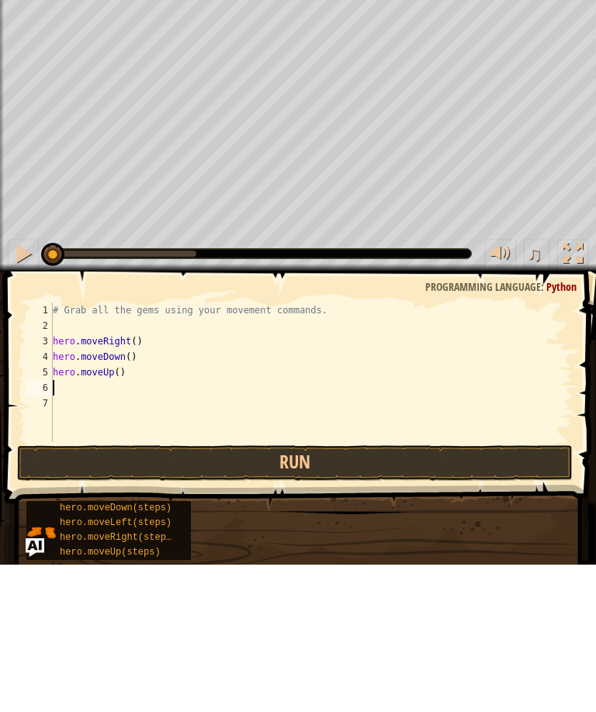
click at [246, 396] on div at bounding box center [258, 400] width 423 height 9
type textarea "h"
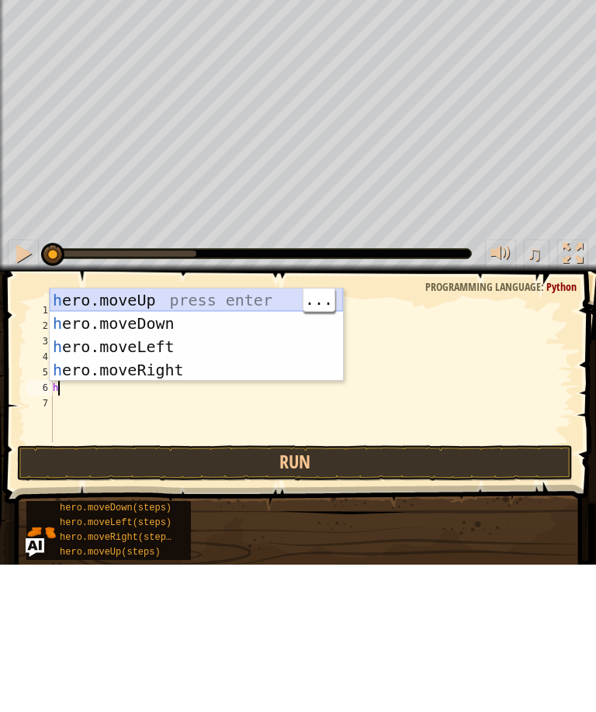
click at [248, 436] on div "h ero.moveUp press enter h ero.moveDown press enter h ero.moveLeft press enter …" at bounding box center [196, 506] width 293 height 140
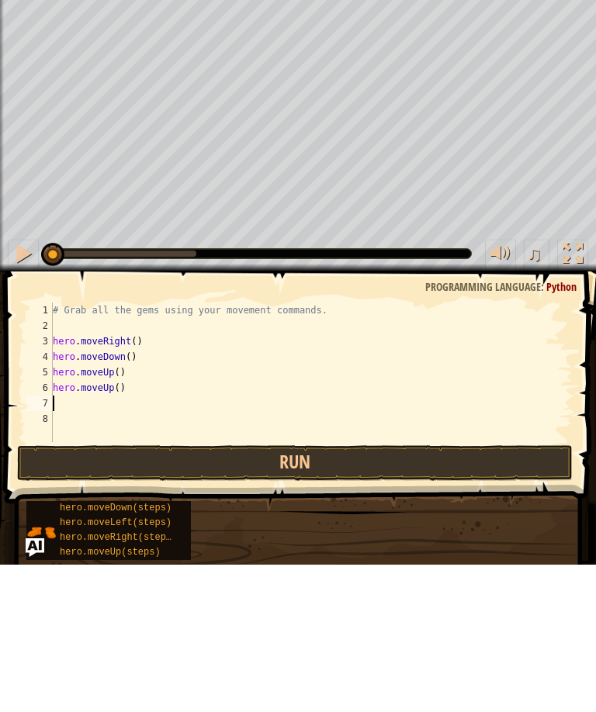
click at [375, 592] on button "Run" at bounding box center [294, 610] width 555 height 36
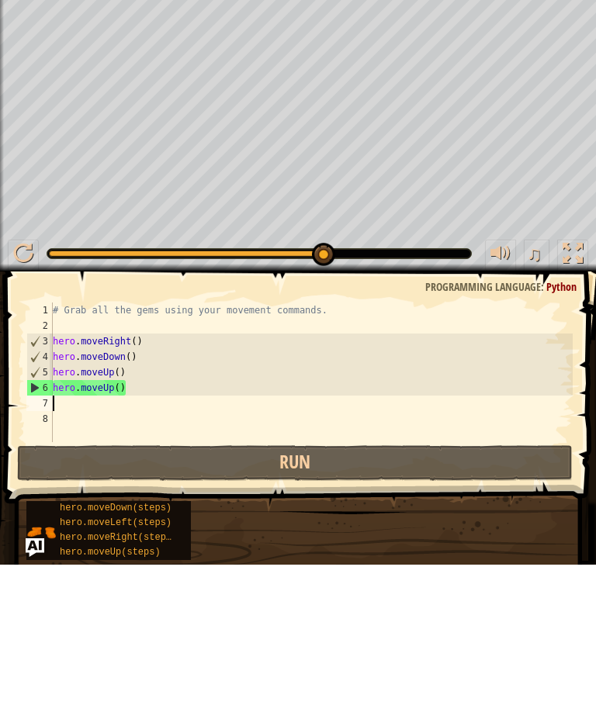
type textarea "h"
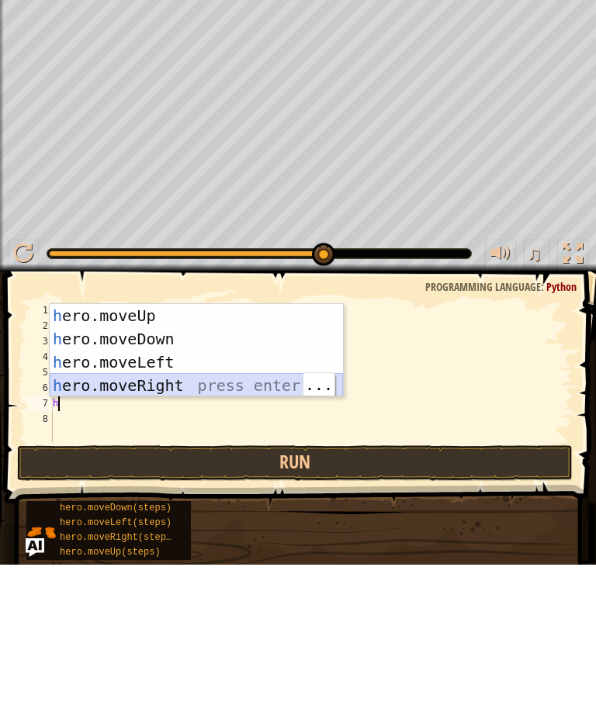
click at [231, 451] on div "h ero.moveUp press enter h ero.moveDown press enter h ero.moveLeft press enter …" at bounding box center [196, 521] width 293 height 140
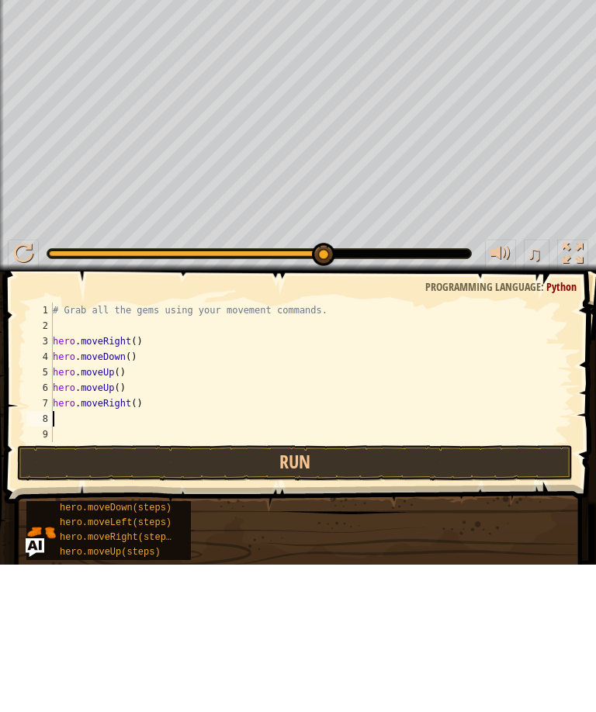
type textarea "h"
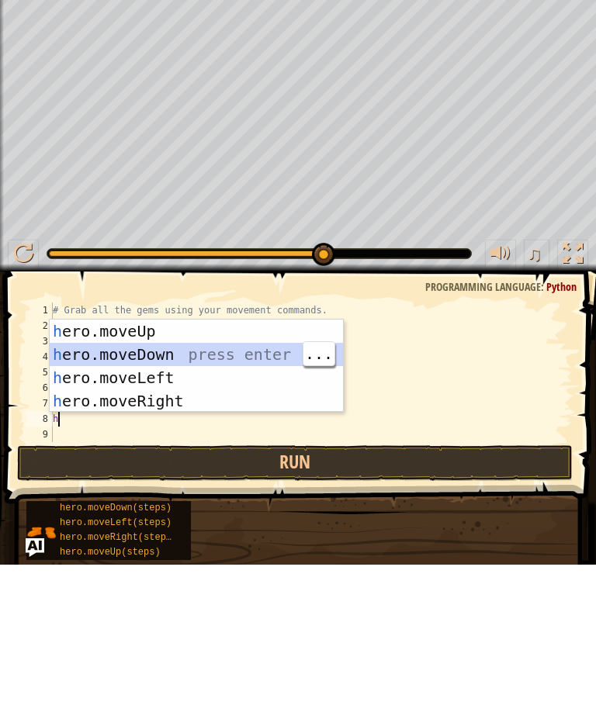
click at [265, 467] on div "h ero.moveUp press enter h ero.moveDown press enter h ero.moveLeft press enter …" at bounding box center [196, 537] width 293 height 140
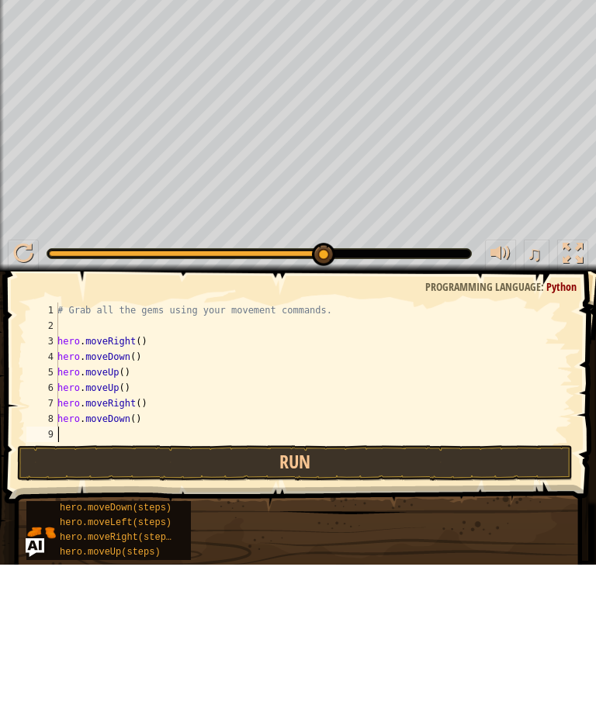
scroll to position [16, 0]
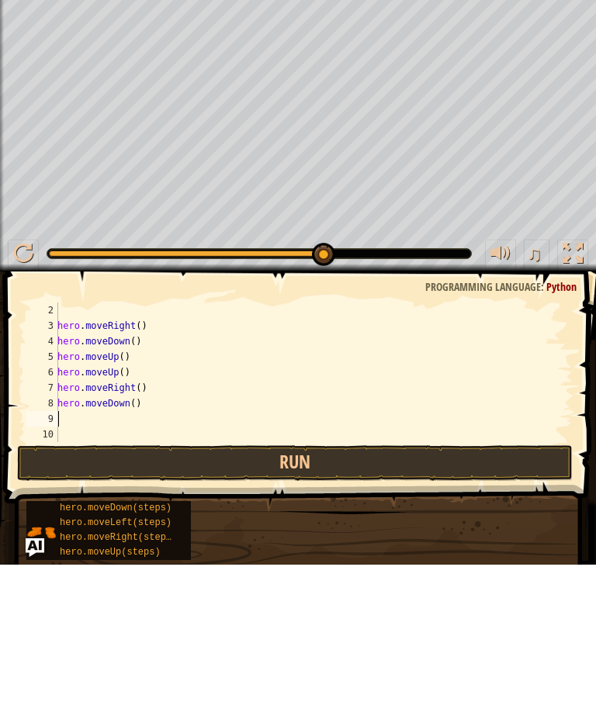
click at [359, 592] on button "Run" at bounding box center [294, 610] width 555 height 36
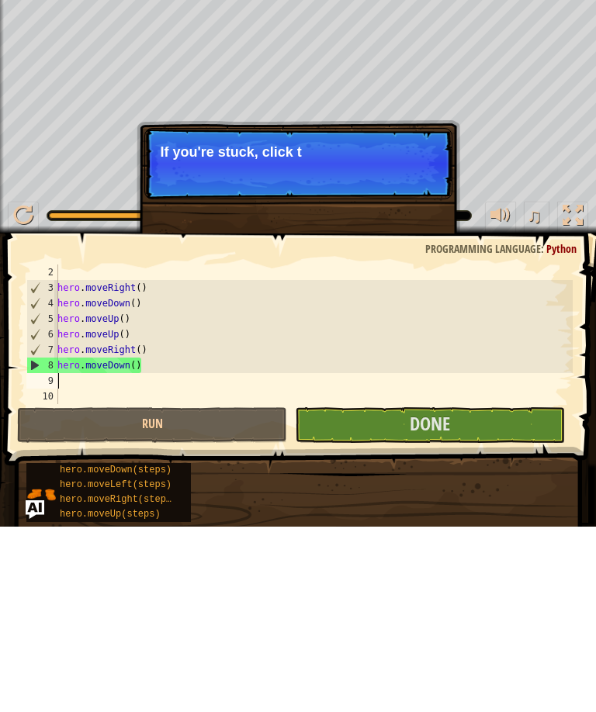
type textarea "h"
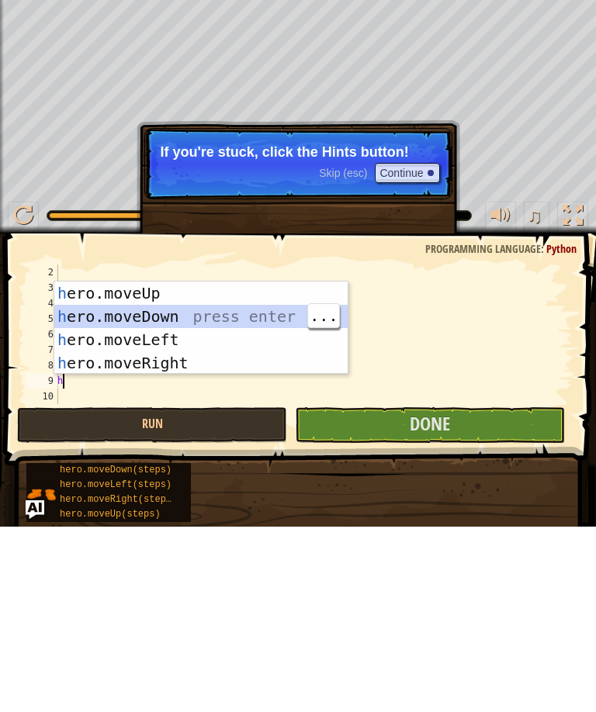
click at [185, 467] on div "h ero.moveUp press enter h ero.moveDown press enter h ero.moveLeft press enter …" at bounding box center [200, 537] width 293 height 140
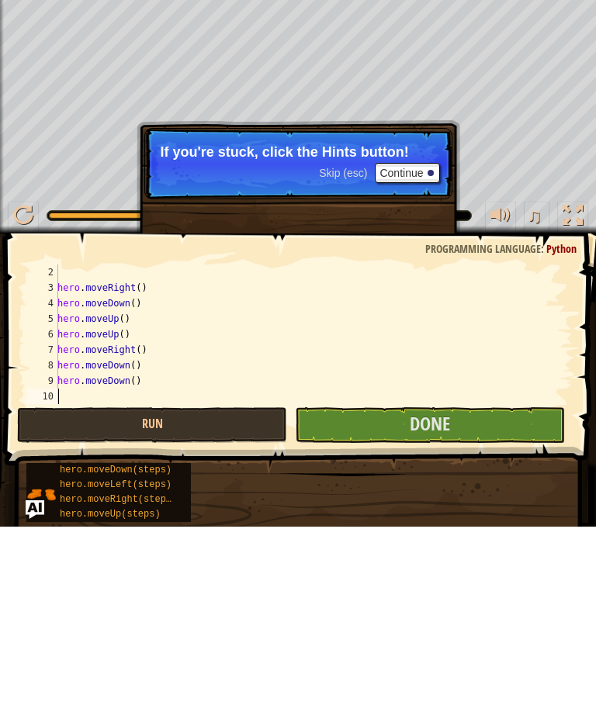
click at [474, 592] on button "Done" at bounding box center [430, 610] width 270 height 36
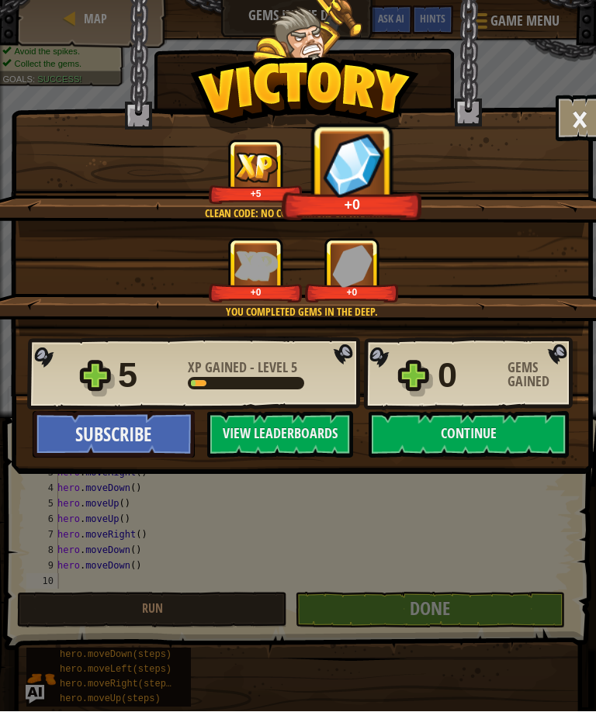
click at [445, 436] on button "Continue" at bounding box center [468, 435] width 200 height 47
